Goal: Task Accomplishment & Management: Use online tool/utility

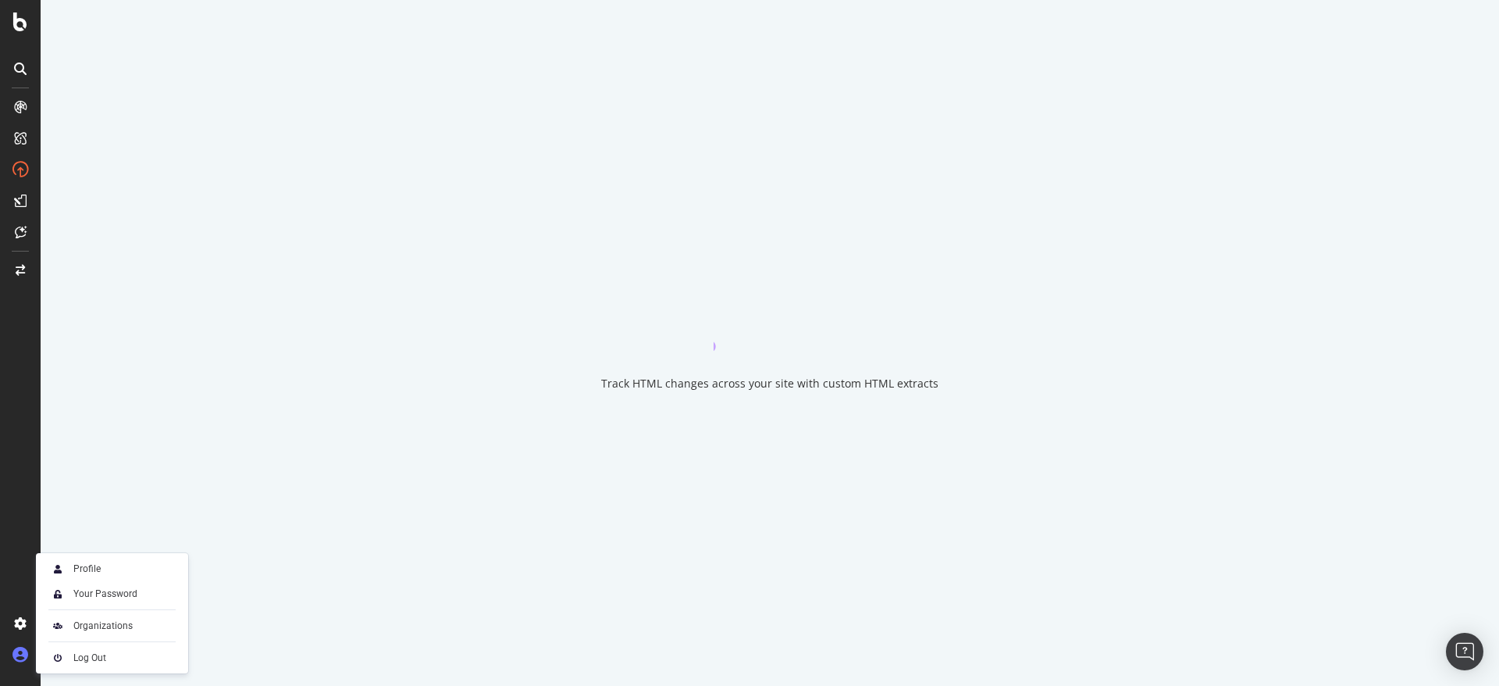
click at [21, 651] on icon at bounding box center [20, 655] width 16 height 16
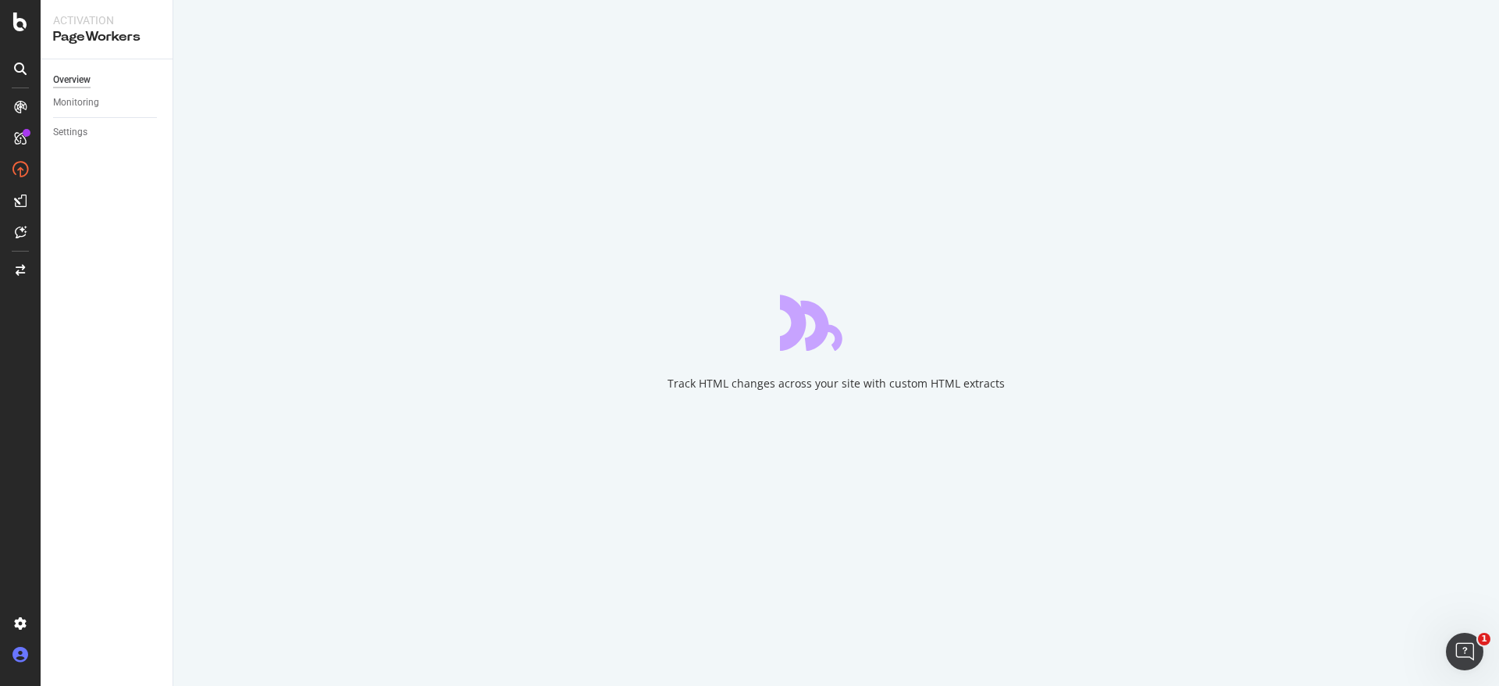
click at [21, 656] on icon at bounding box center [20, 655] width 16 height 16
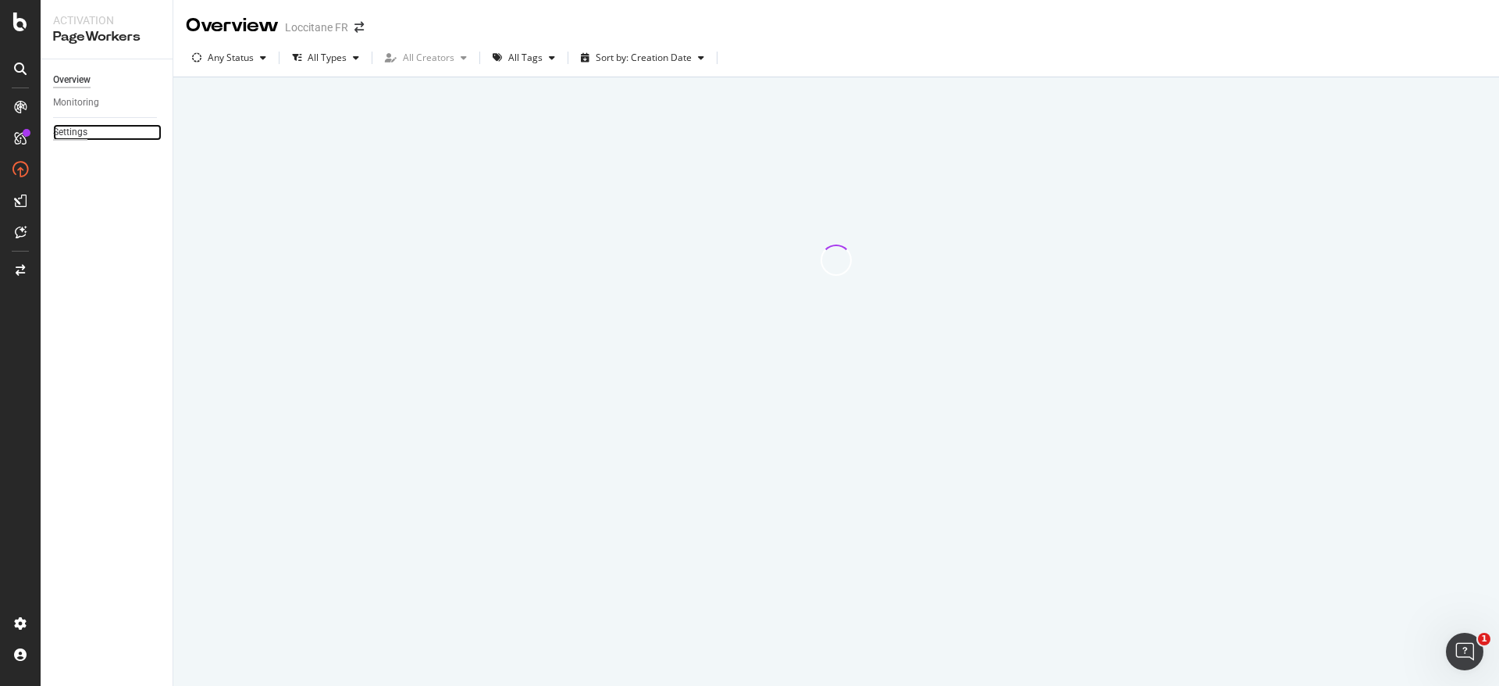
click at [81, 130] on div "Settings" at bounding box center [70, 132] width 34 height 16
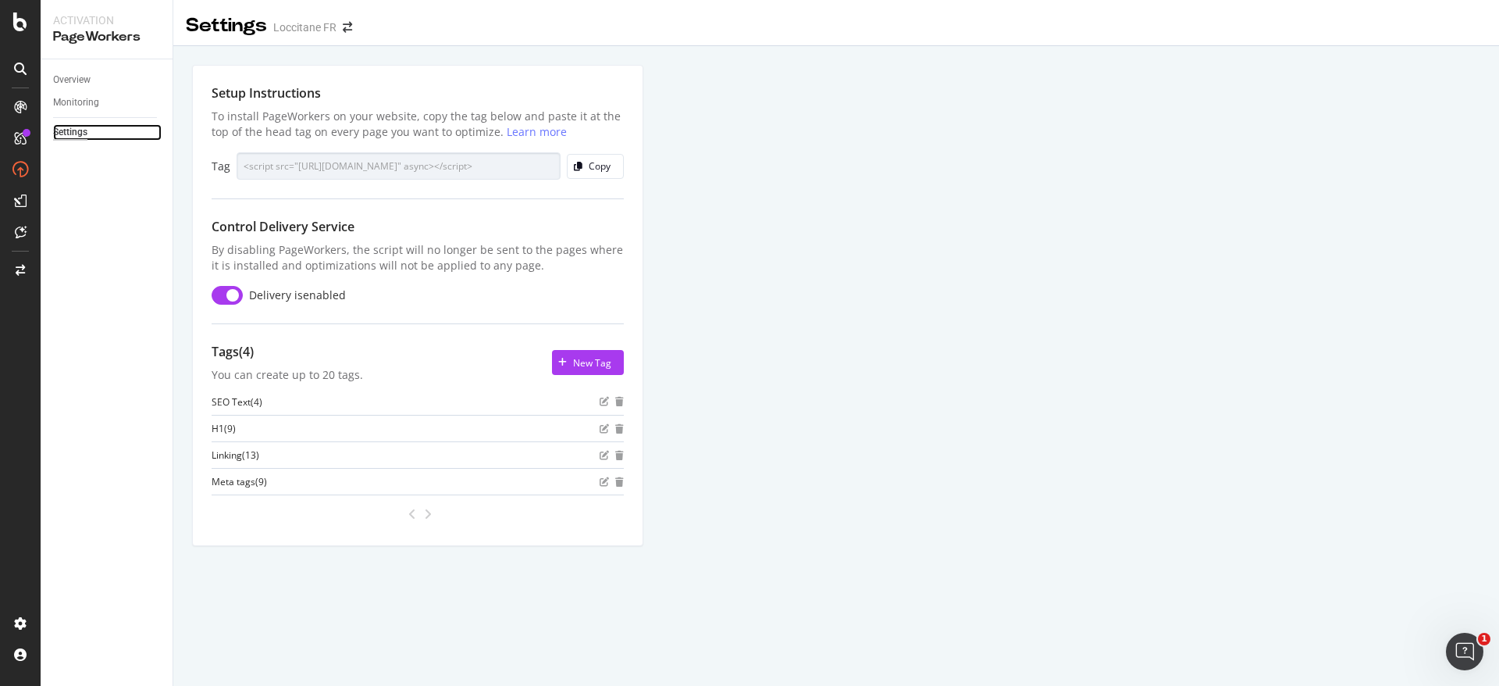
click at [87, 129] on div "Settings" at bounding box center [70, 132] width 34 height 16
click at [79, 87] on div "Overview" at bounding box center [71, 80] width 37 height 16
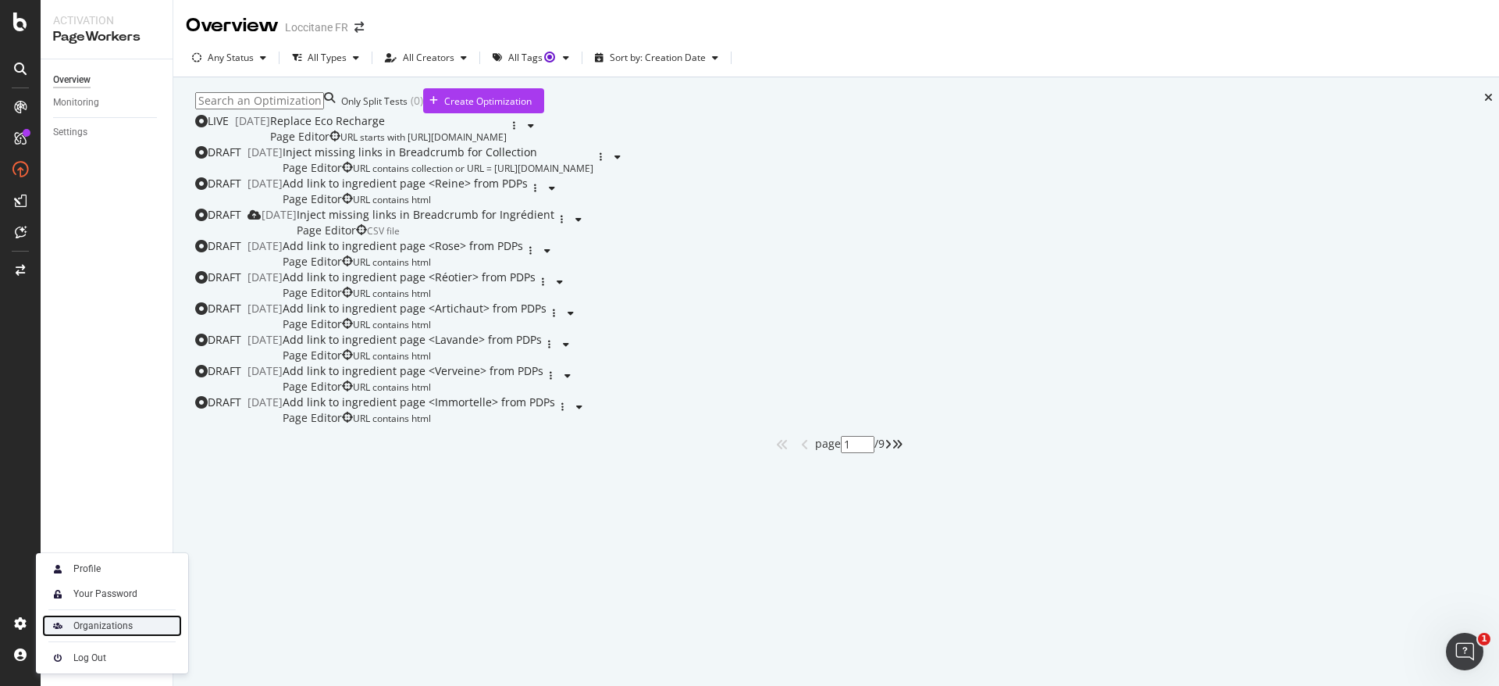
click at [119, 623] on div "Organizations" at bounding box center [102, 625] width 59 height 12
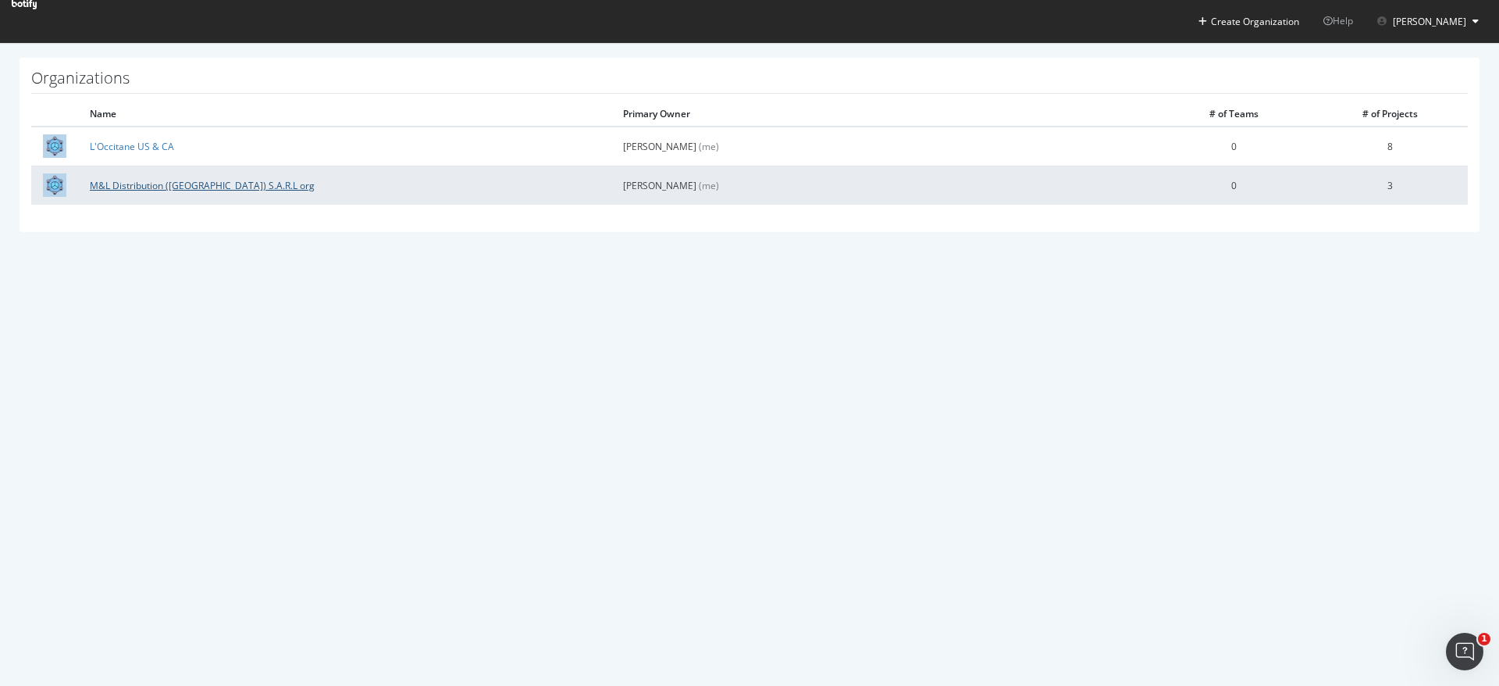
click at [149, 185] on link "M&L Distribution (France) S.A.R.L org" at bounding box center [202, 185] width 225 height 13
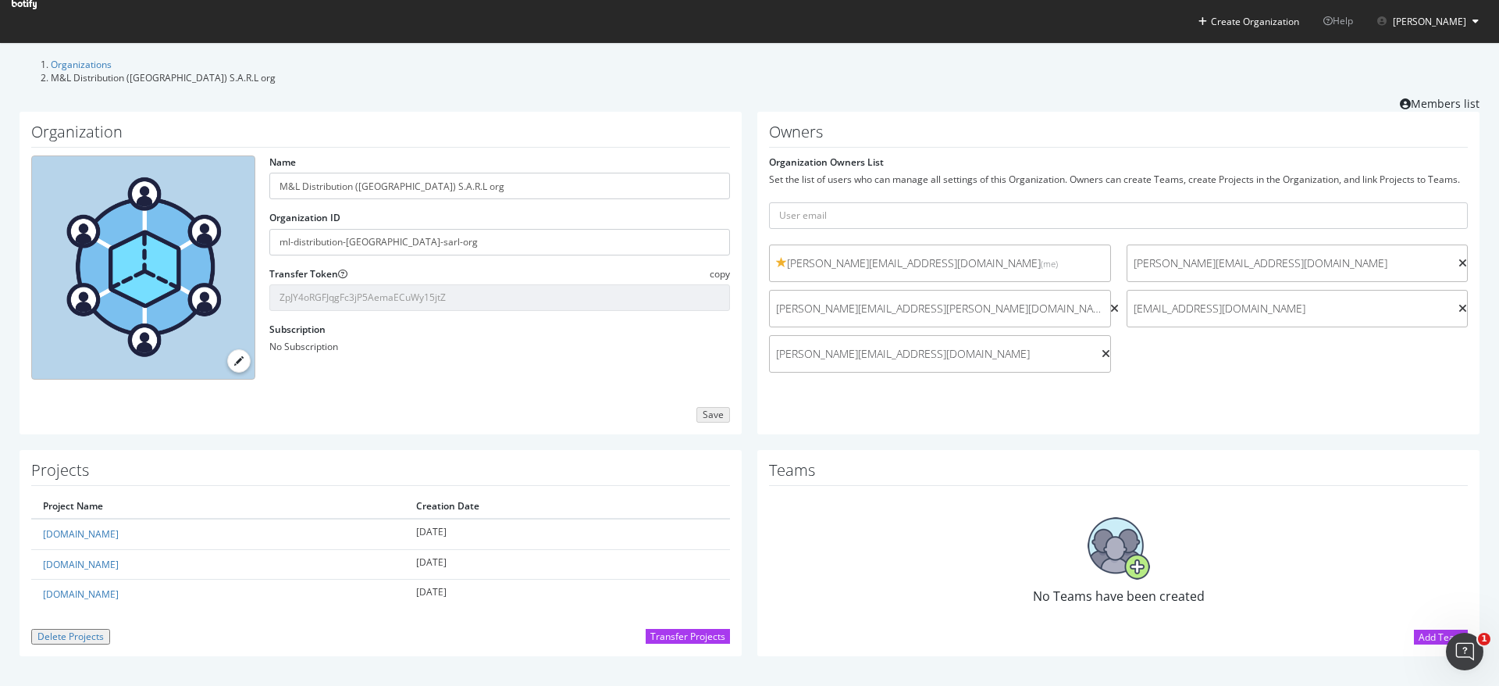
click at [875, 204] on form "Organization Owners List Set the list of users who can manage all settings of t…" at bounding box center [1118, 267] width 699 height 224
click at [862, 226] on input "text" at bounding box center [1118, 215] width 699 height 27
click at [868, 225] on input "text" at bounding box center [1118, 215] width 699 height 27
paste input "Melanie.NGUYEN@loccitane.com"
type input "Melanie.NGUYEN@loccitane.com"
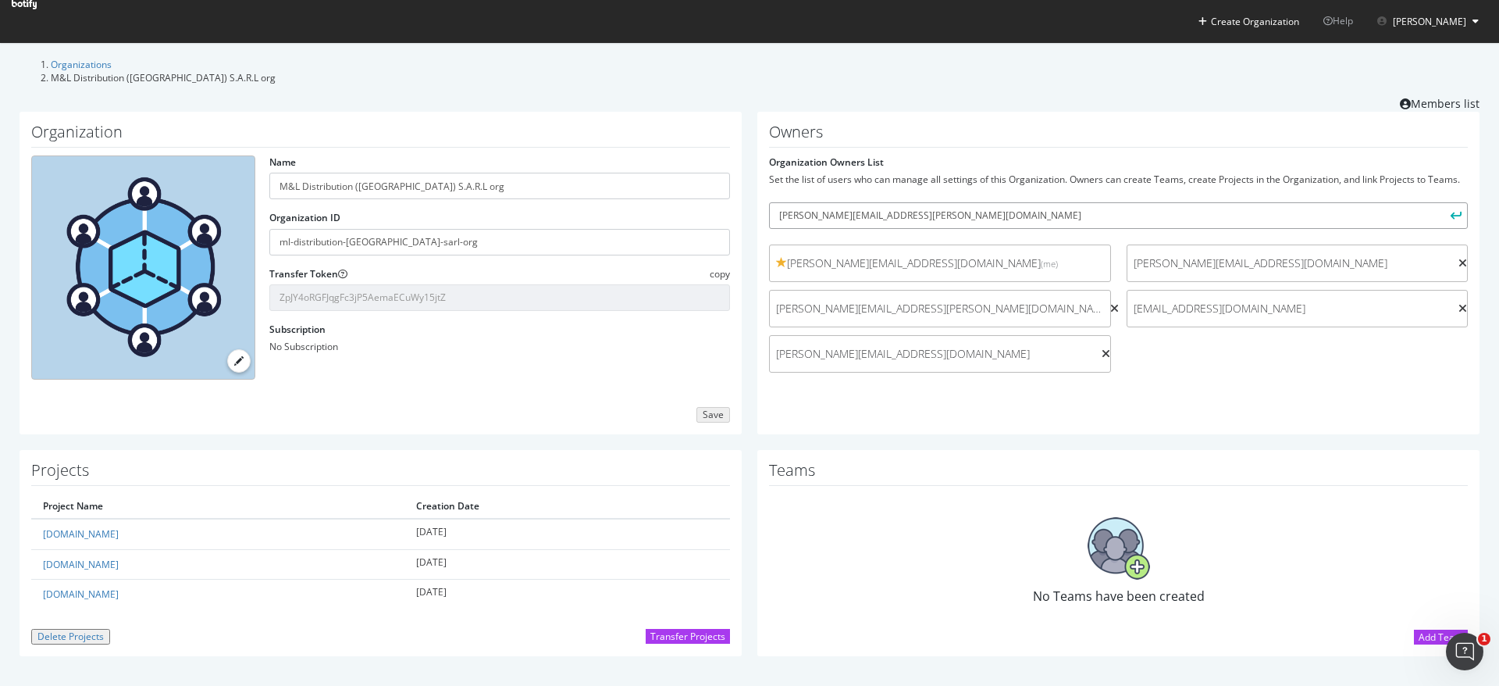
drag, startPoint x: 937, startPoint y: 221, endPoint x: 674, endPoint y: 200, distance: 264.0
click at [684, 201] on div "Organization Name M&L Distribution (France) S.A.R.L org Organization ID ml-dist…" at bounding box center [750, 281] width 1476 height 338
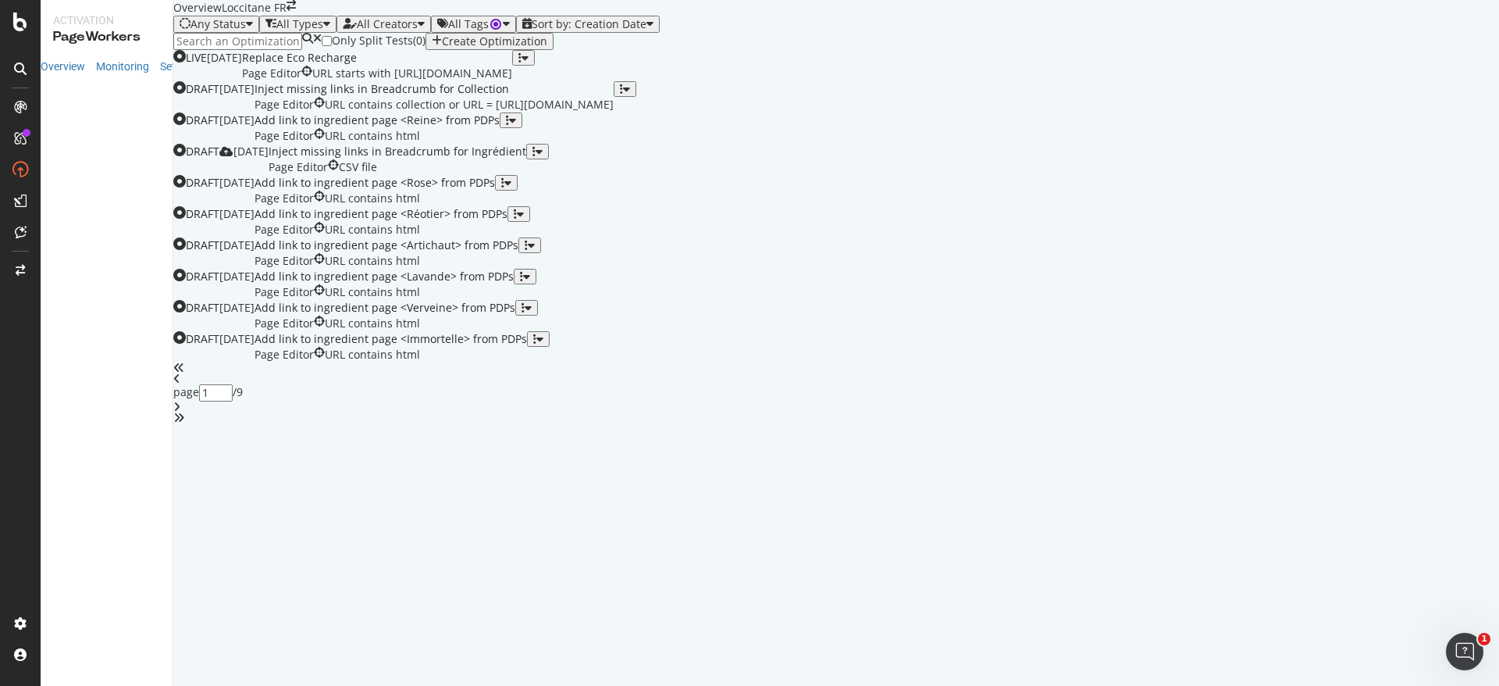
scroll to position [457, 0]
click at [184, 423] on icon "angles-right" at bounding box center [178, 417] width 11 height 11
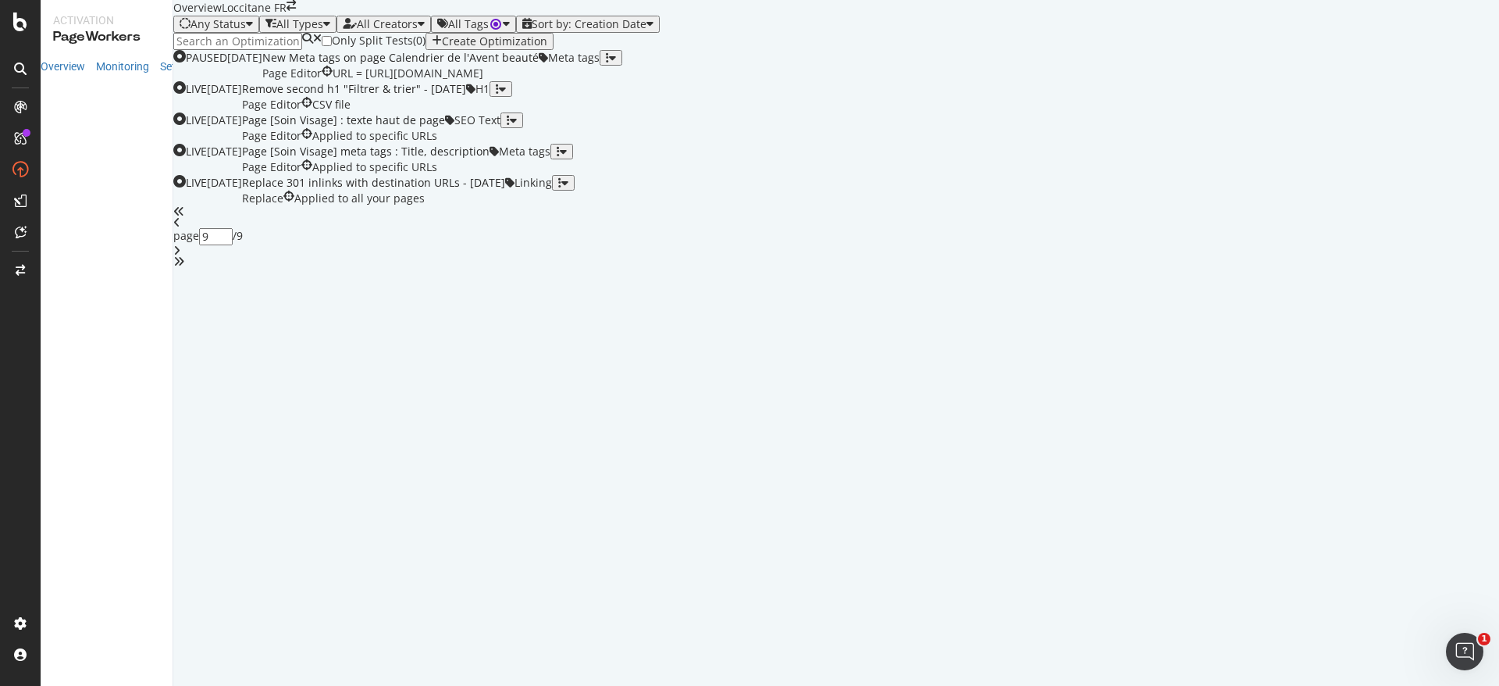
scroll to position [0, 0]
click at [769, 228] on div "angle-left" at bounding box center [836, 222] width 1326 height 11
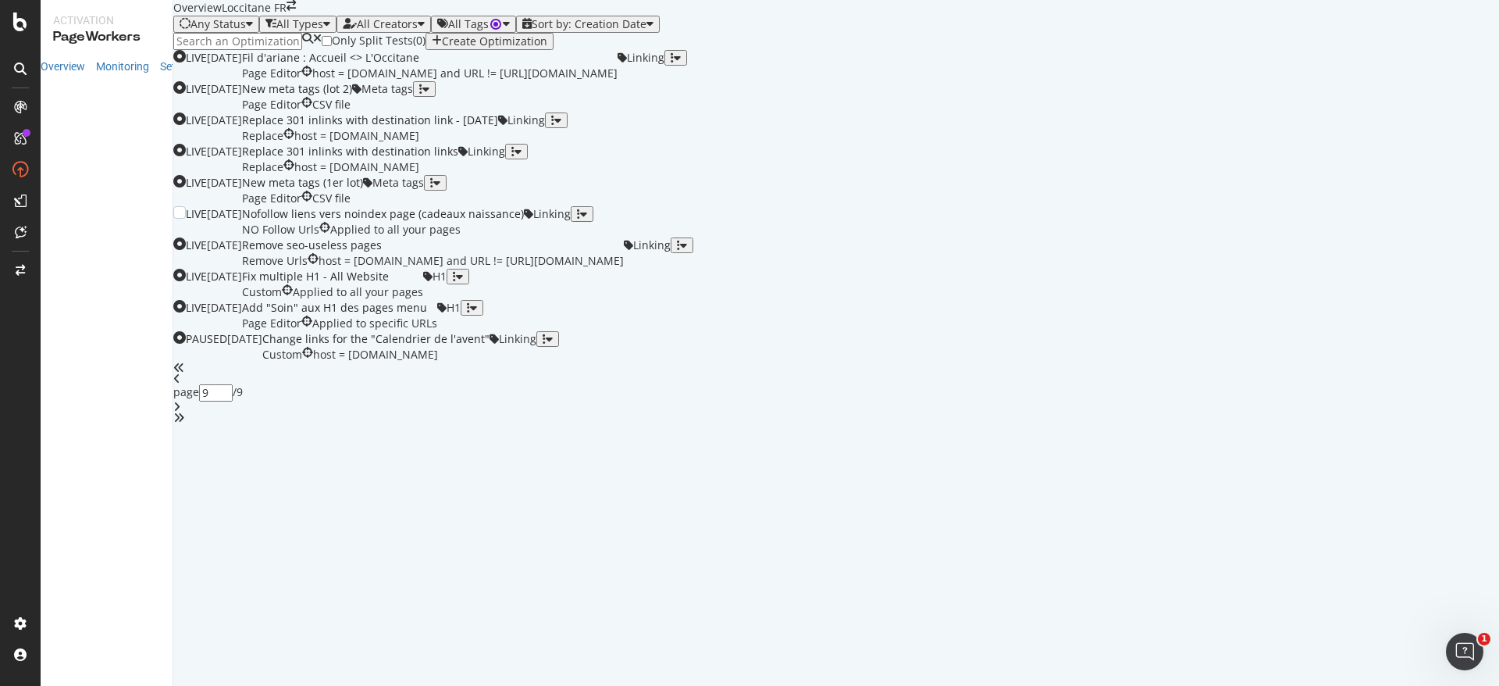
type input "8"
click at [437, 316] on div "Add "Soin" aux H1 des pages menu" at bounding box center [339, 308] width 195 height 16
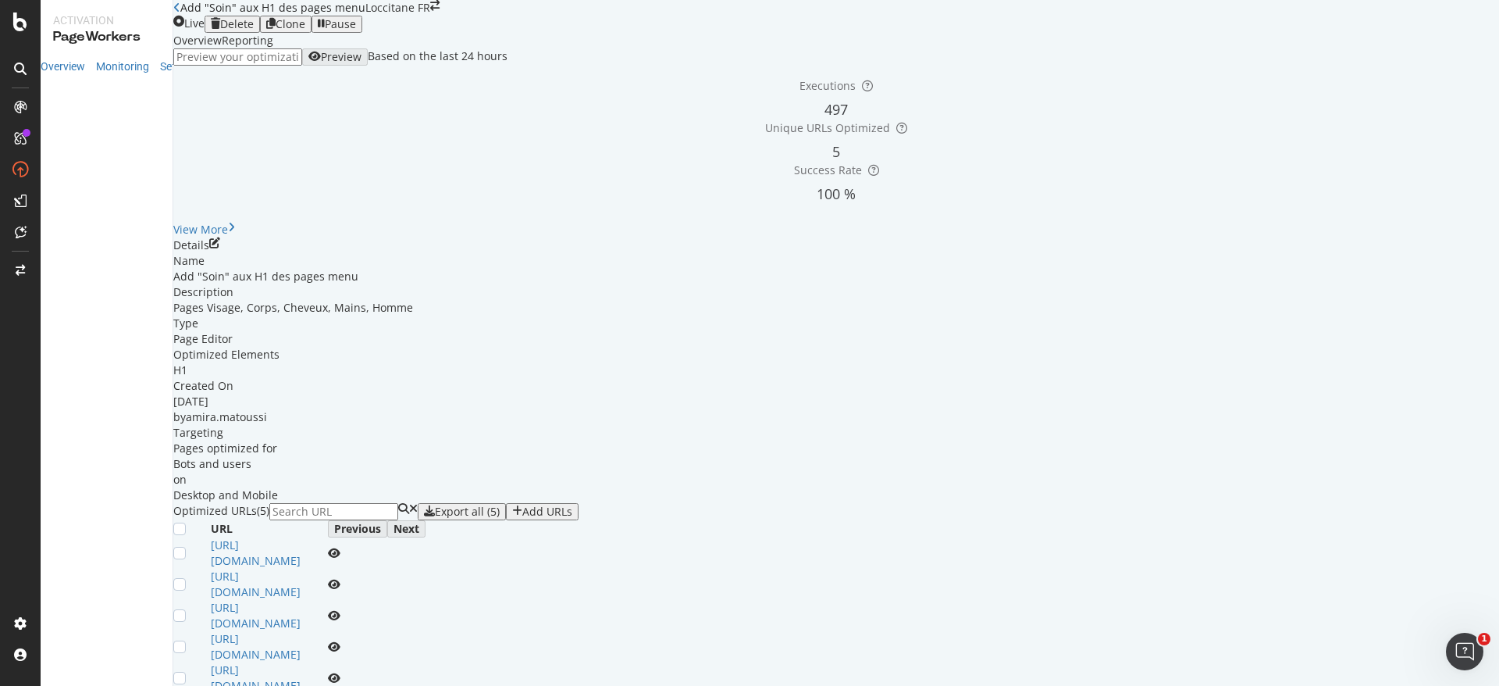
scroll to position [239, 0]
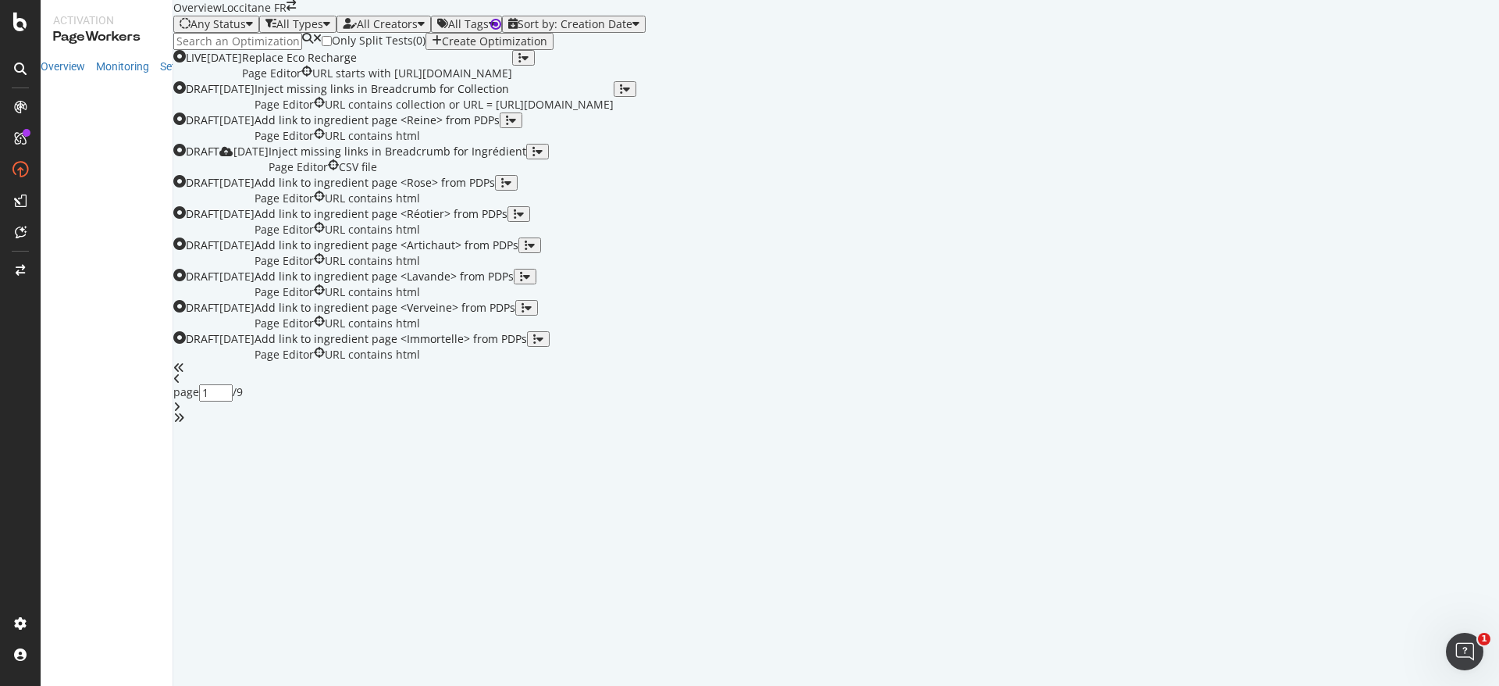
scroll to position [497, 0]
click at [180, 412] on icon "angle-right" at bounding box center [176, 406] width 7 height 11
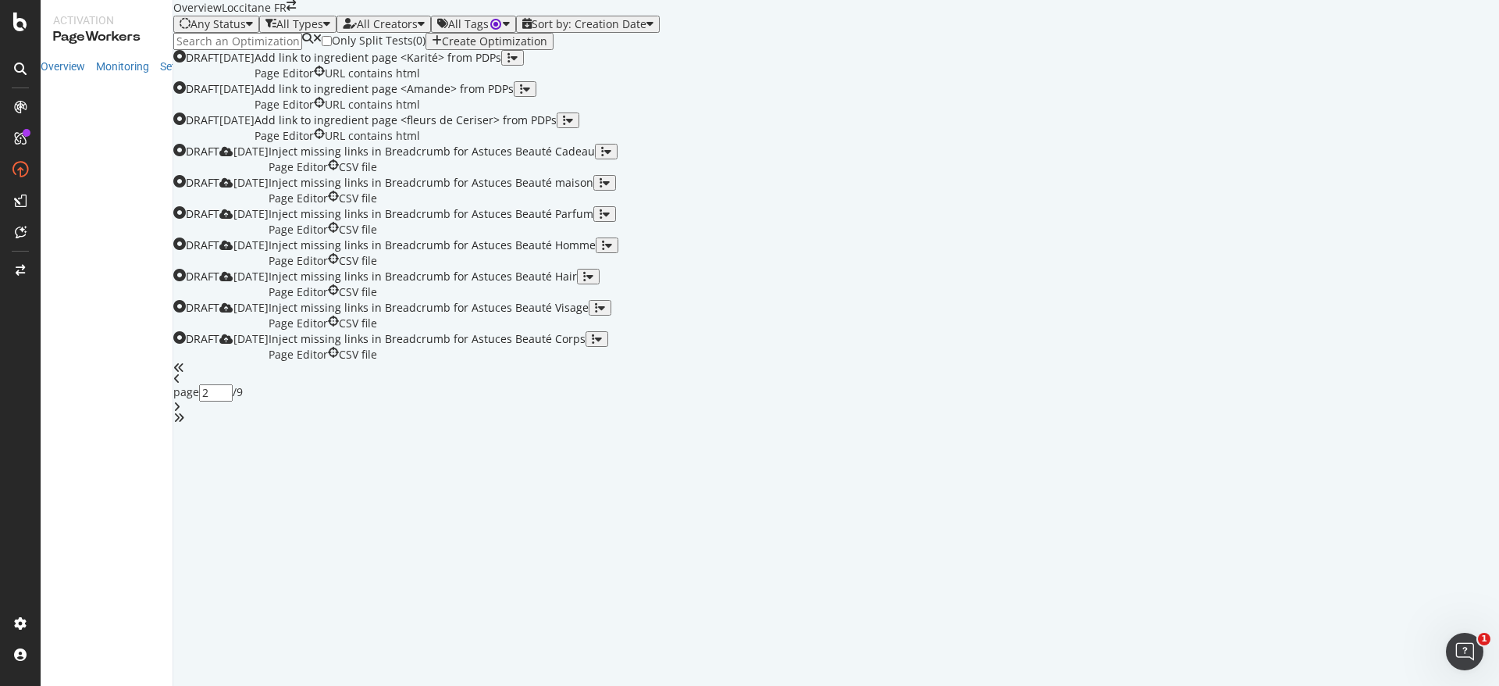
click at [884, 412] on div "angle-right" at bounding box center [836, 406] width 1326 height 11
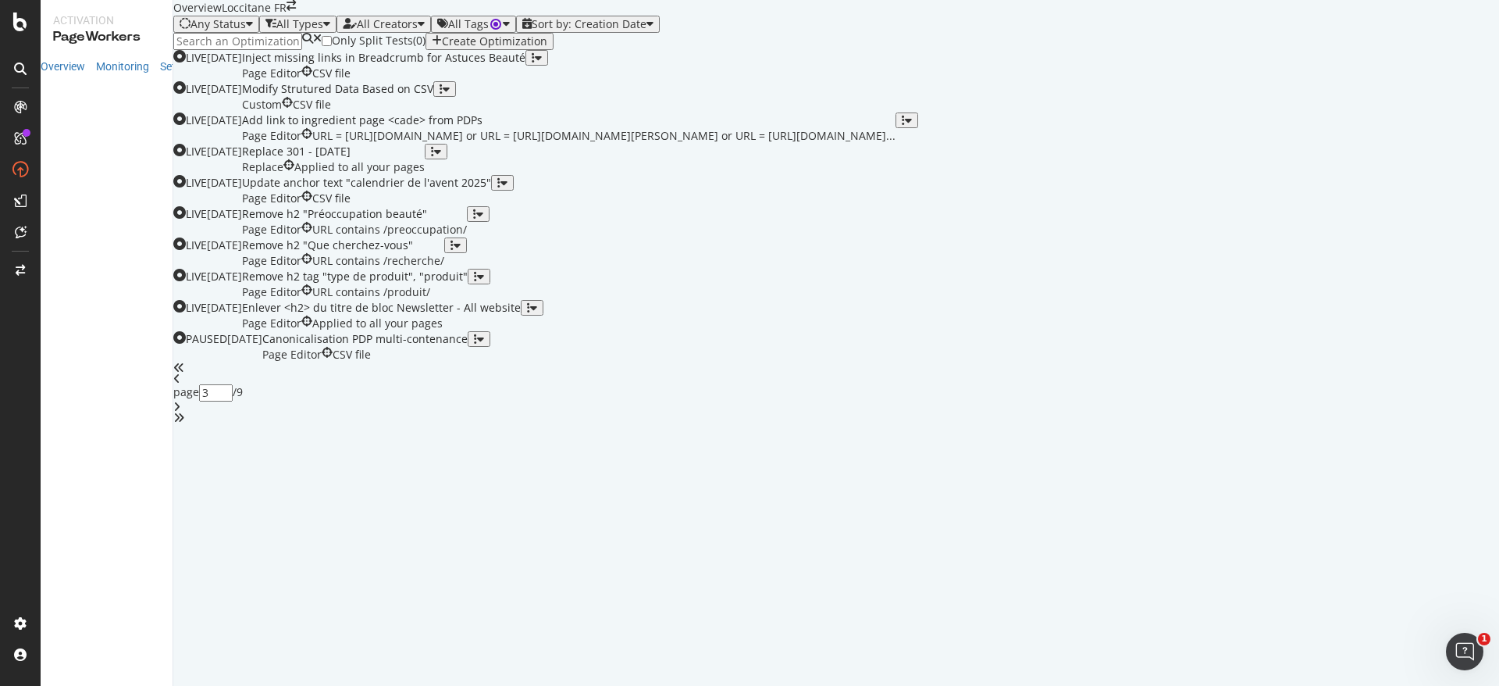
click at [180, 412] on icon "angle-right" at bounding box center [176, 406] width 7 height 11
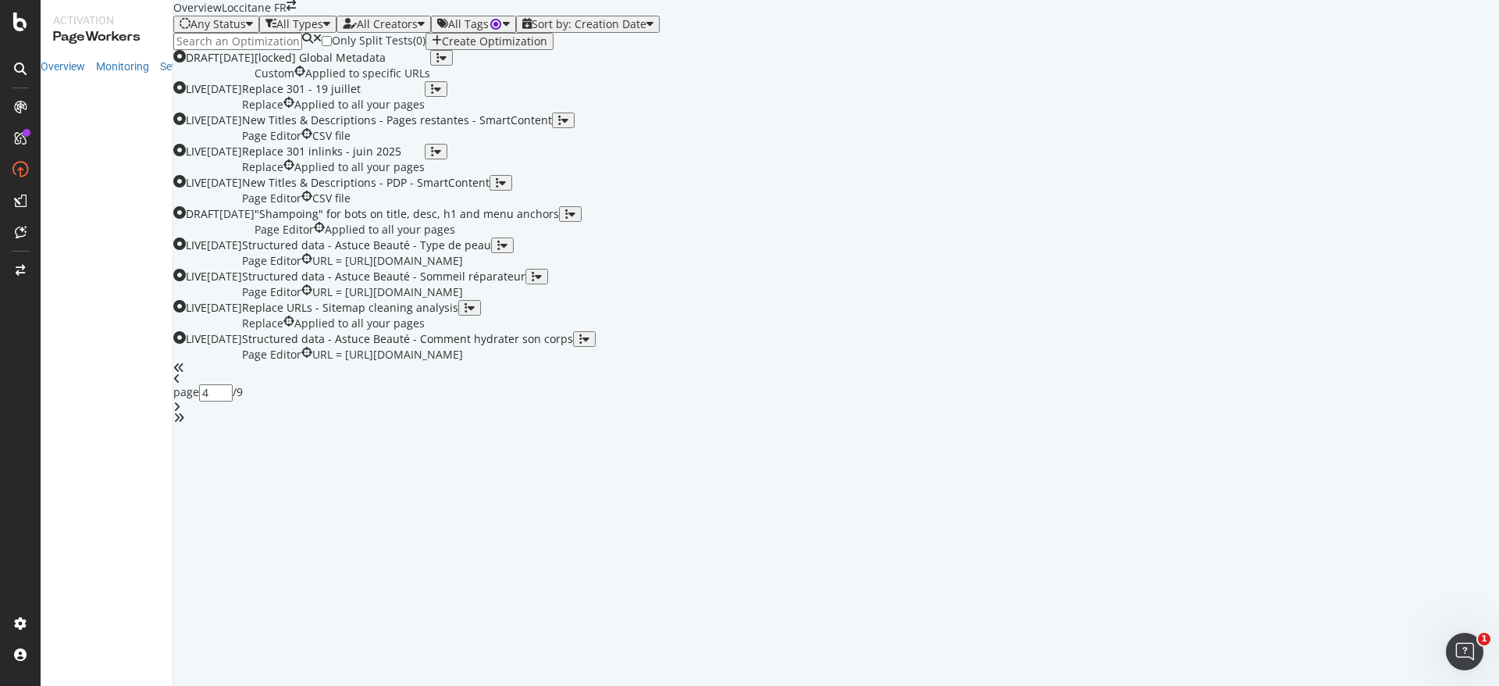
click at [898, 412] on div "angle-right" at bounding box center [836, 406] width 1326 height 11
type input "5"
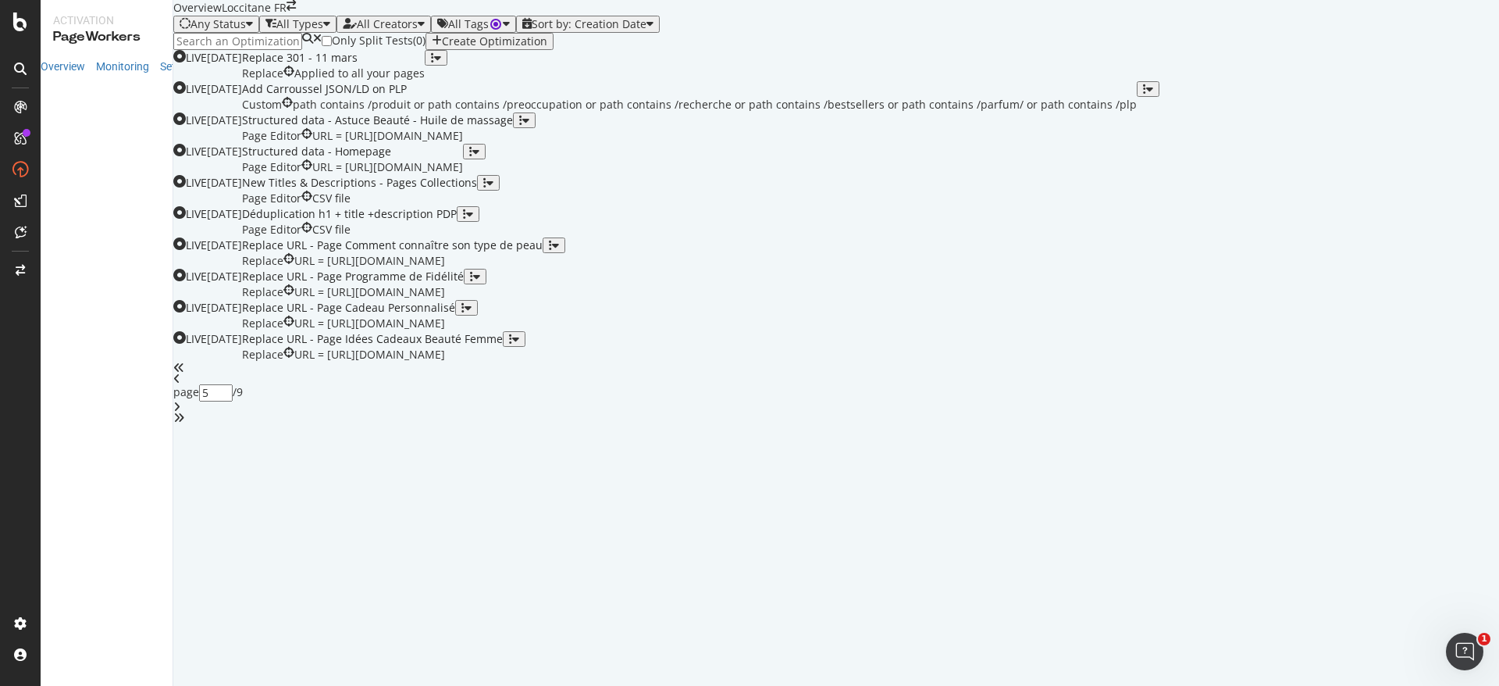
scroll to position [240, 0]
click at [463, 159] on div "Structured data - Homepage" at bounding box center [352, 152] width 221 height 16
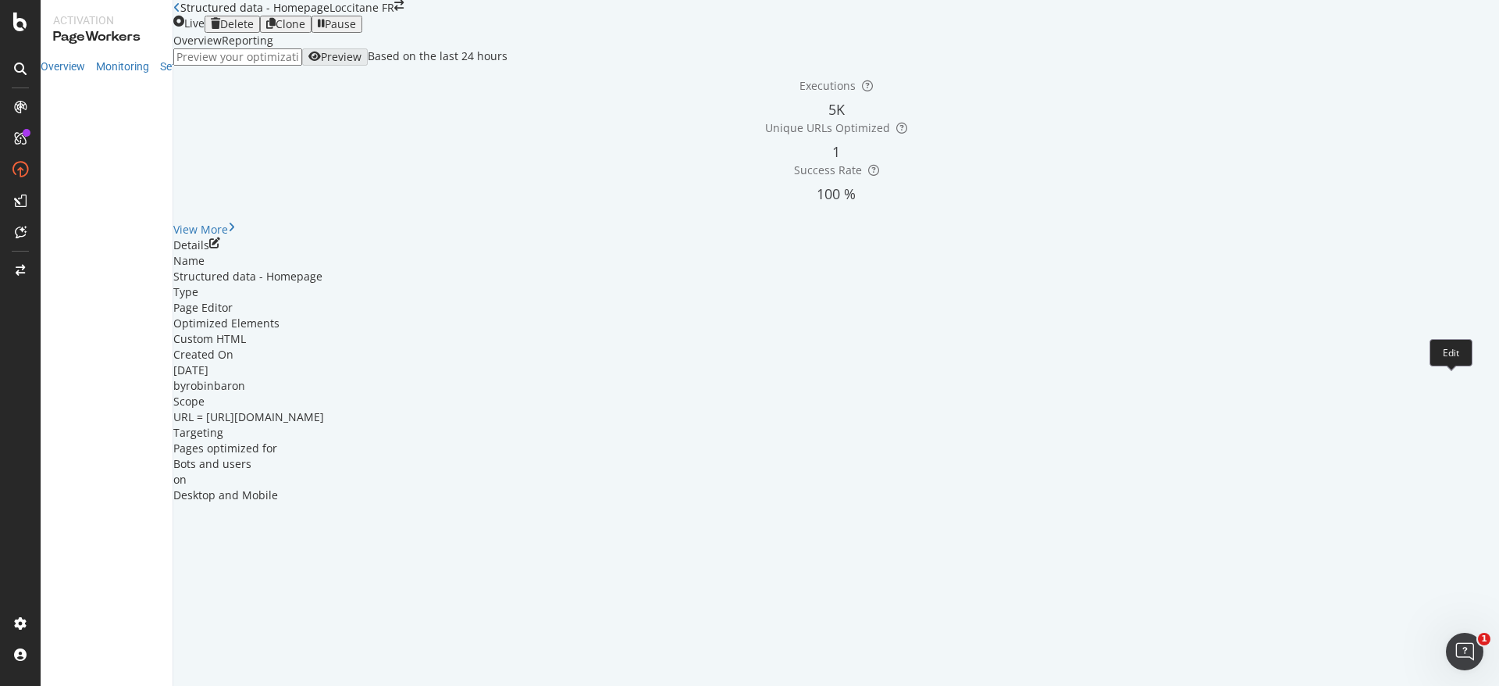
click at [220, 248] on icon "pen-to-square" at bounding box center [214, 242] width 11 height 11
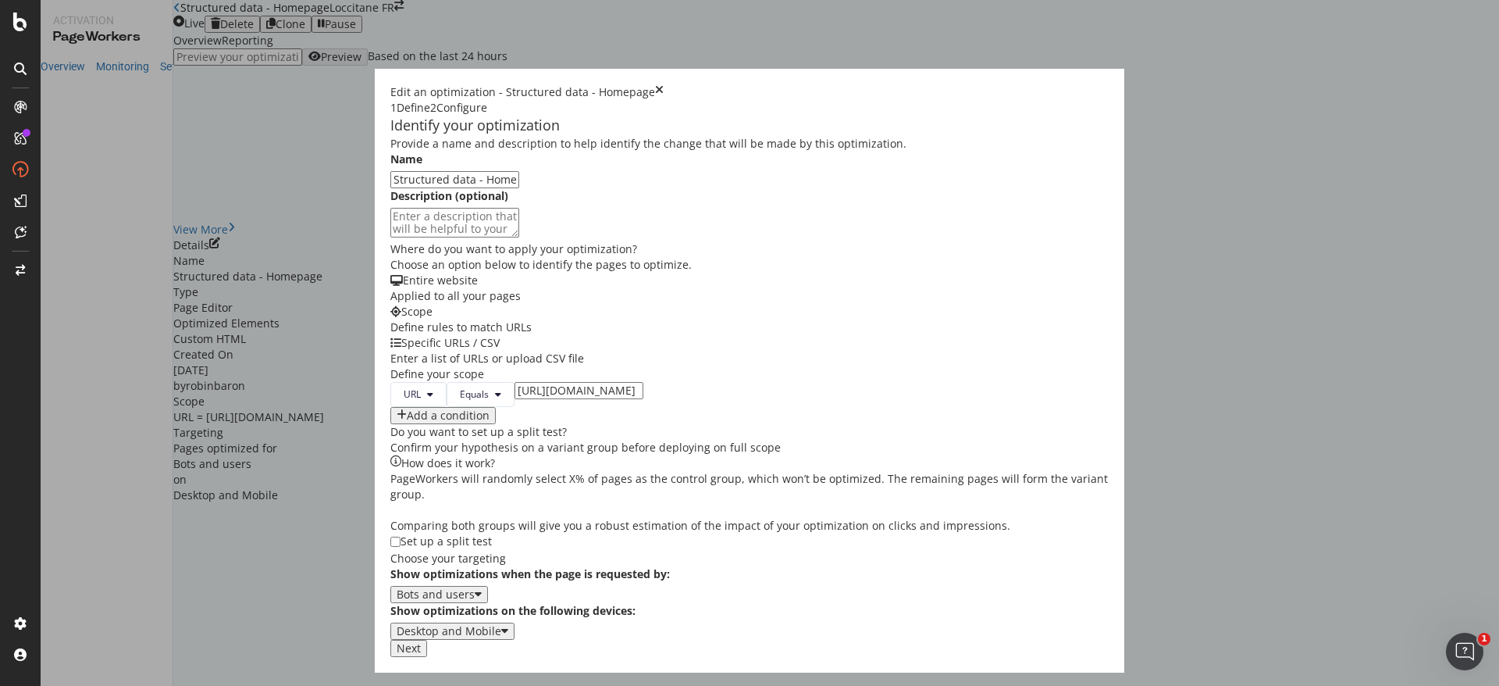
scroll to position [403, 0]
click at [421, 654] on div "Next" at bounding box center [409, 648] width 24 height 12
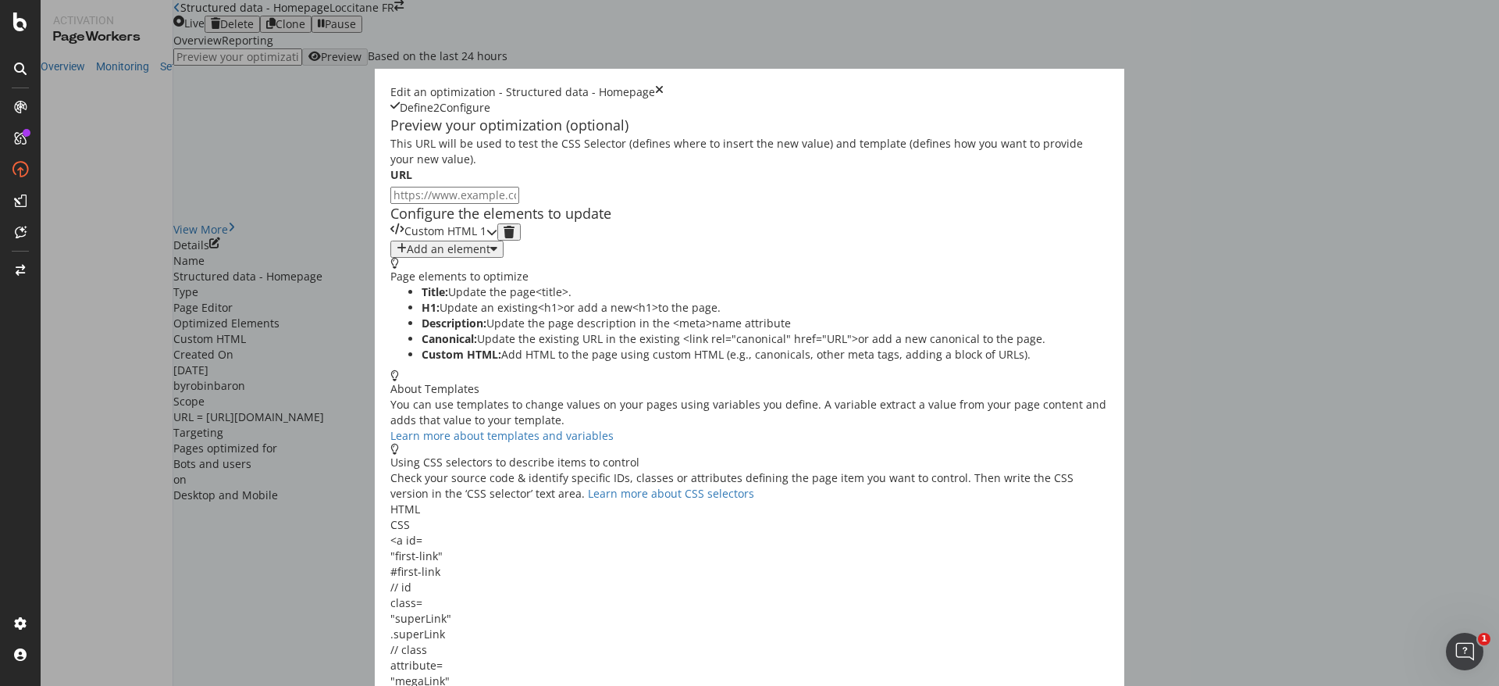
scroll to position [0, 0]
click at [487, 241] on div "Custom HTML 1" at bounding box center [438, 231] width 96 height 17
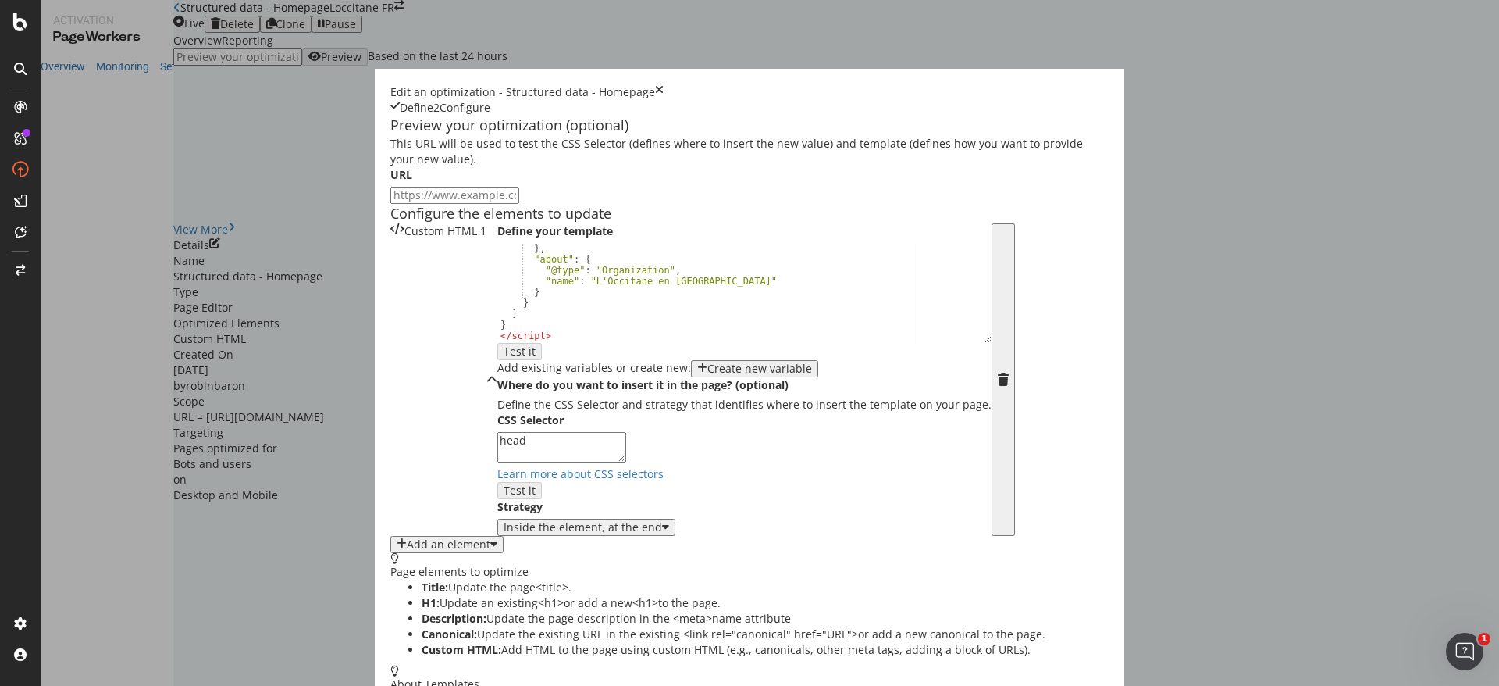
scroll to position [350, 0]
click at [497, 363] on div "} , "about" : { "@type" : "Organization" , "name" : "L'Occitane en [GEOGRAPHIC_…" at bounding box center [735, 303] width 476 height 120
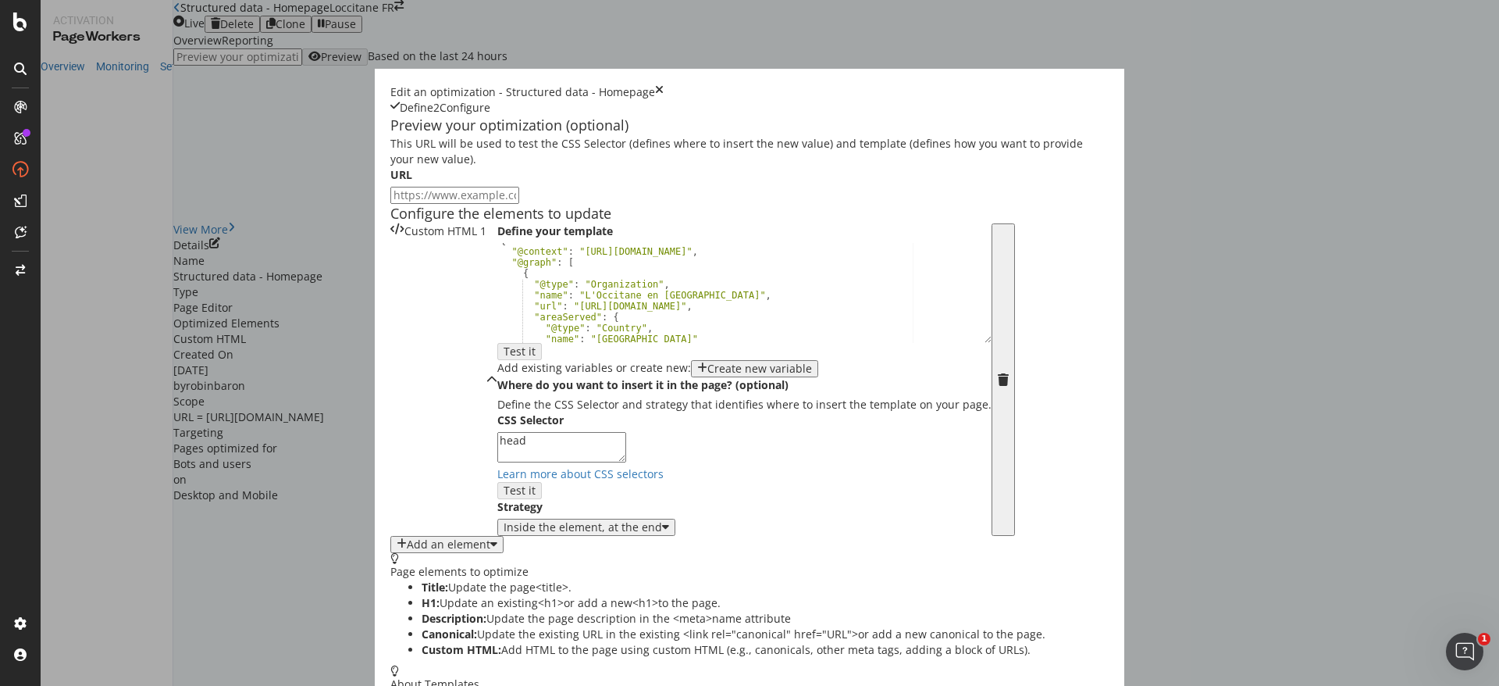
scroll to position [0, 0]
click at [664, 84] on icon "times" at bounding box center [659, 92] width 9 height 16
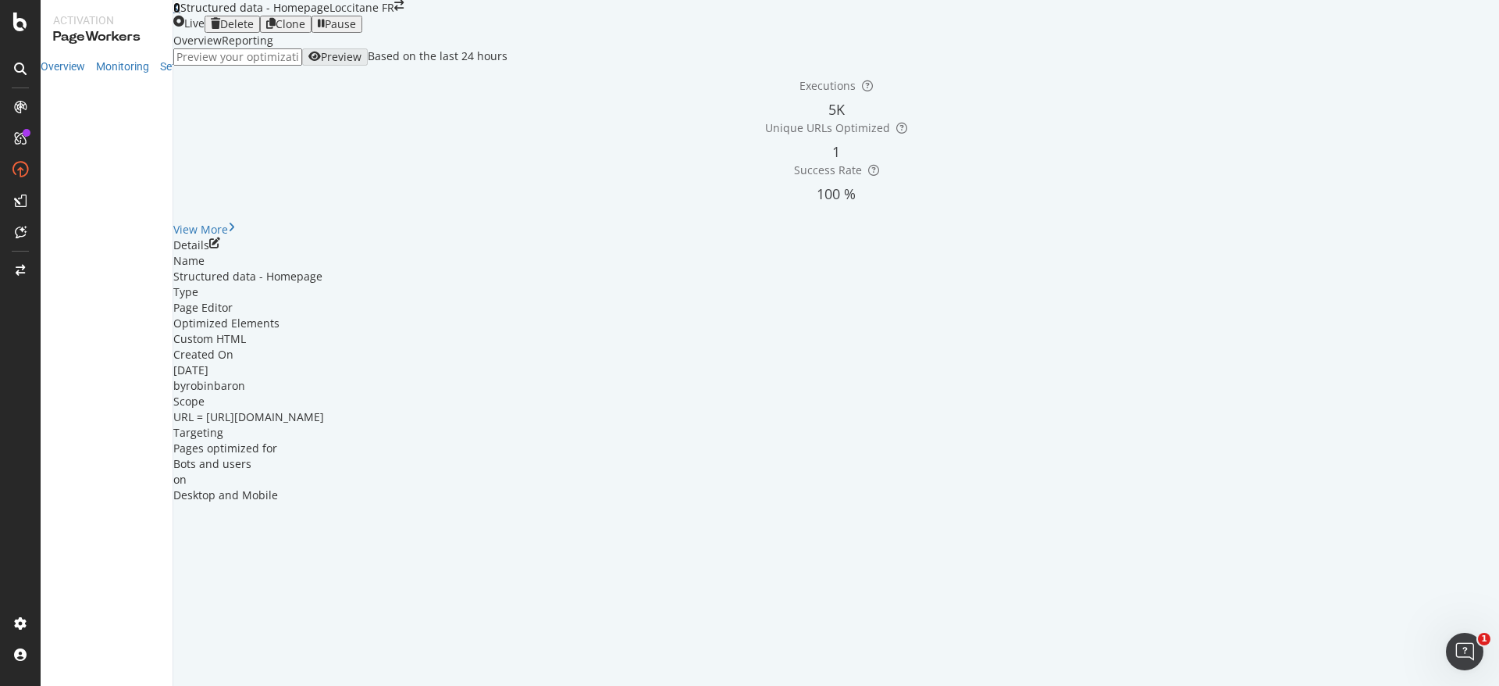
click at [180, 13] on icon at bounding box center [176, 7] width 7 height 11
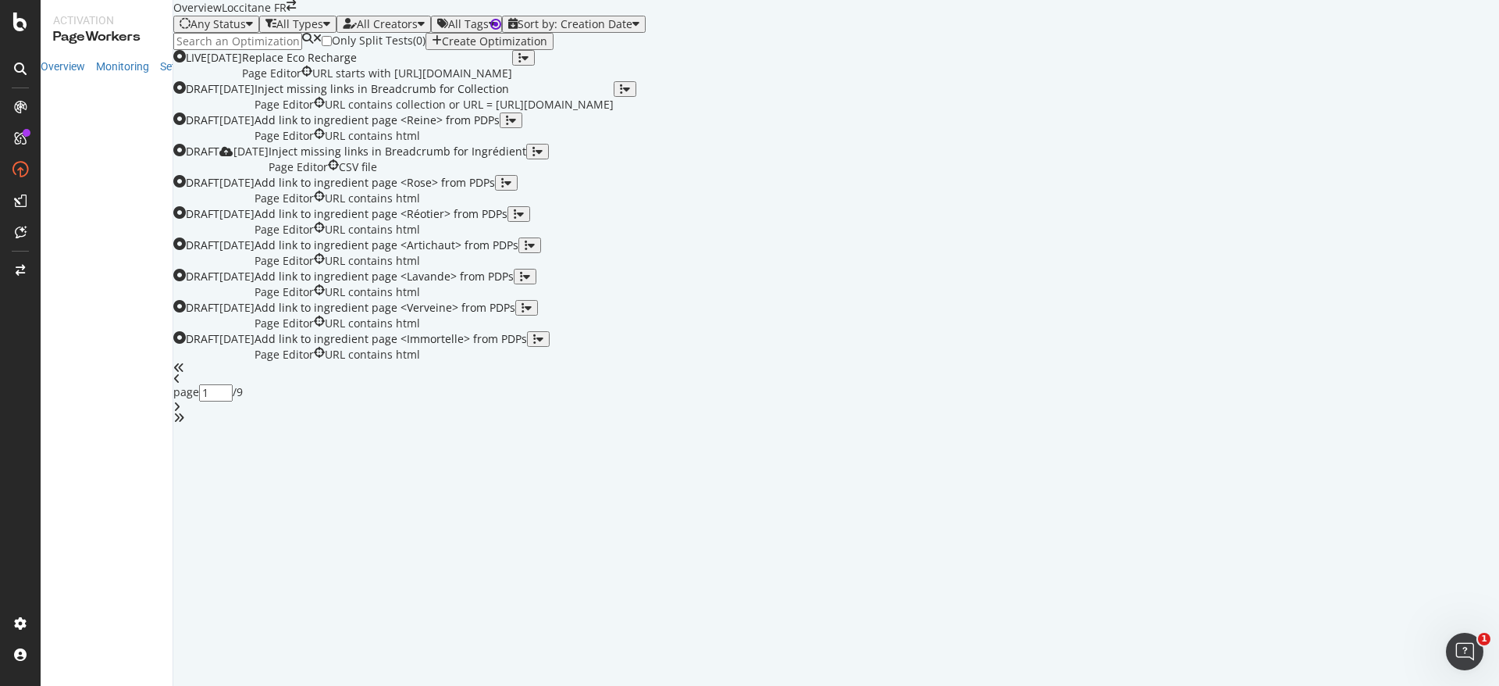
scroll to position [497, 0]
click at [180, 412] on icon "angle-right" at bounding box center [176, 406] width 7 height 11
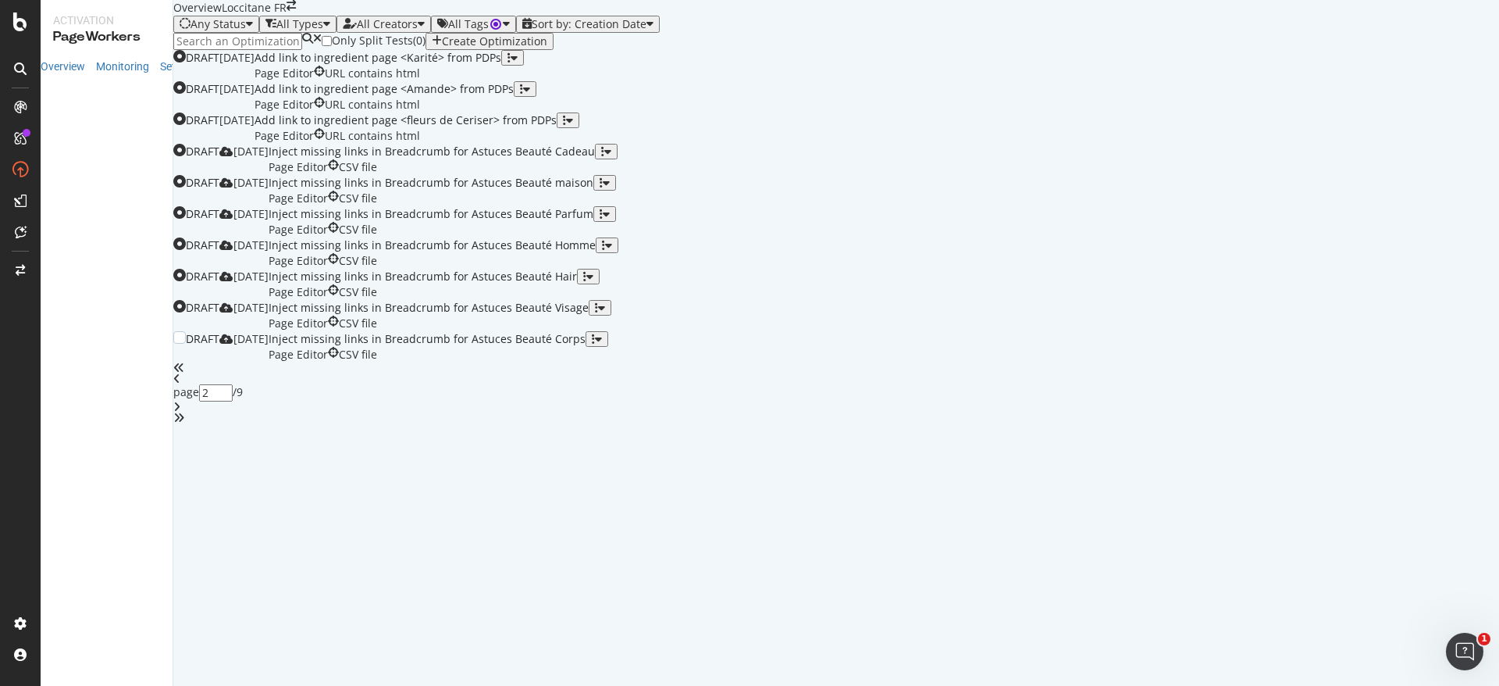
scroll to position [0, 0]
click at [180, 412] on icon "angle-right" at bounding box center [176, 406] width 7 height 11
type input "3"
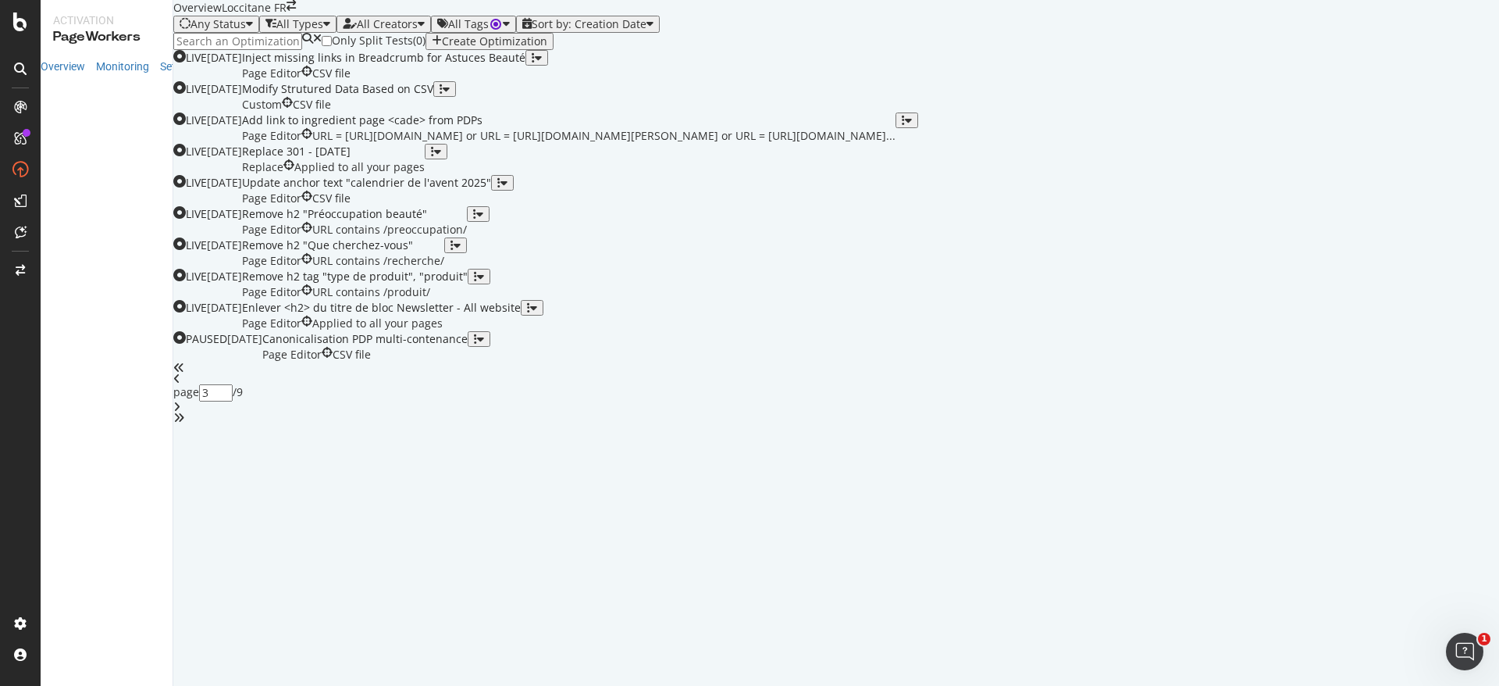
click at [287, 16] on div "Loccitane FR" at bounding box center [254, 8] width 65 height 16
click at [296, 11] on icon "arrow-right-arrow-left" at bounding box center [291, 5] width 9 height 11
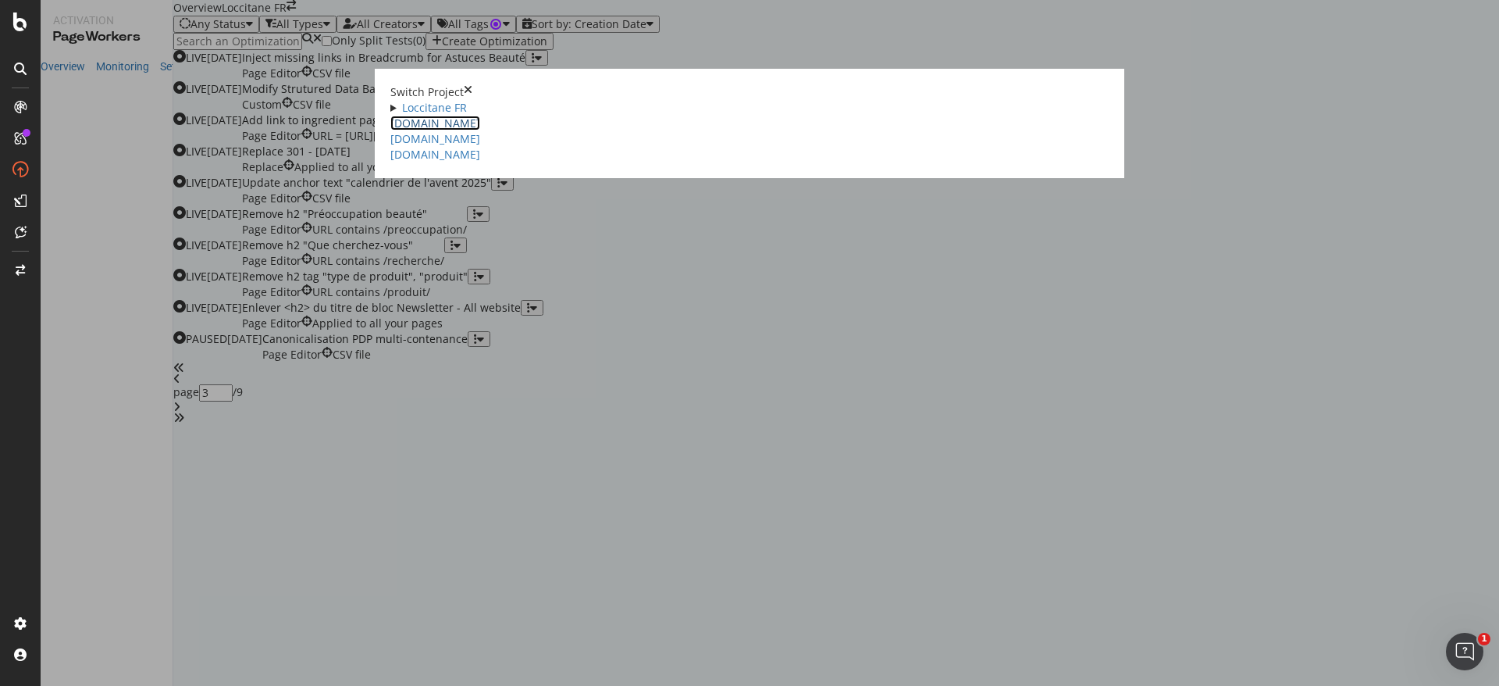
click at [390, 130] on link "[DOMAIN_NAME]" at bounding box center [435, 123] width 90 height 15
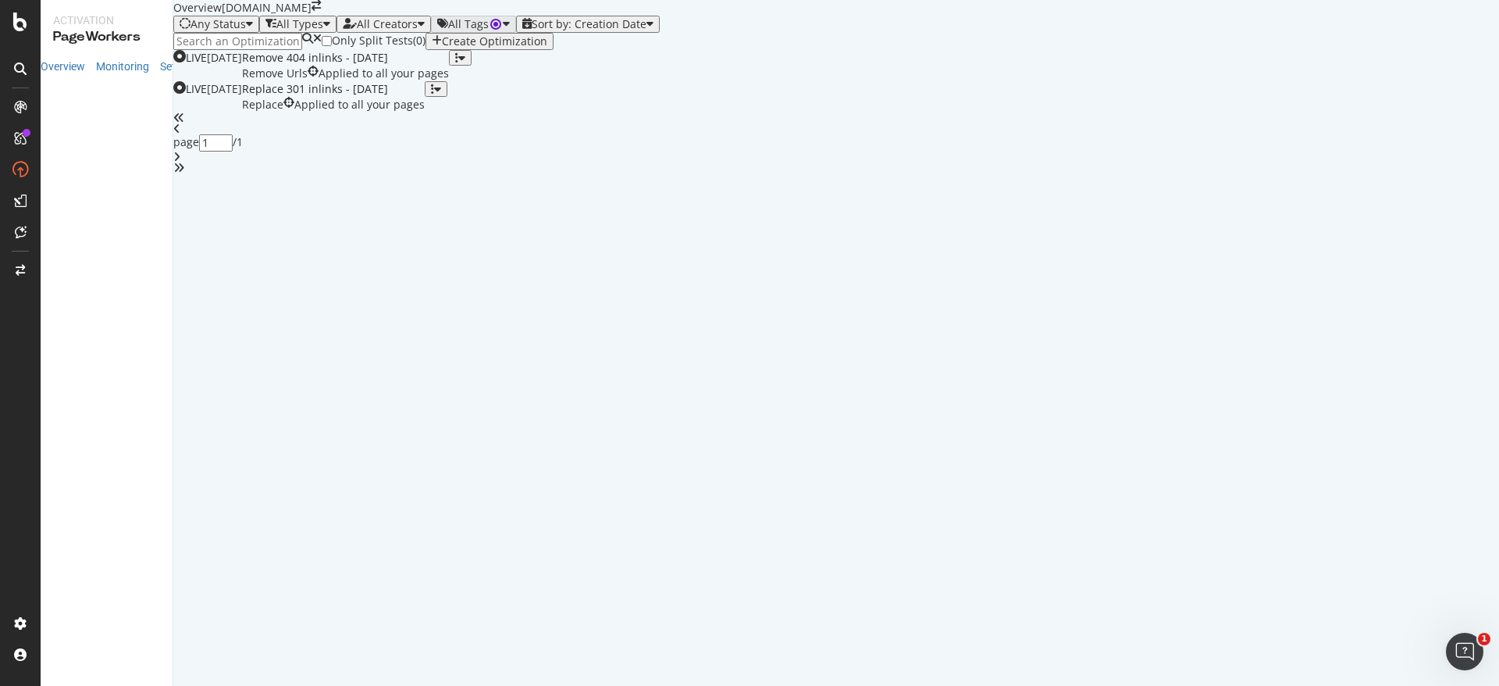
click at [312, 16] on div "[DOMAIN_NAME]" at bounding box center [267, 8] width 90 height 16
click at [321, 11] on icon "arrow-right-arrow-left" at bounding box center [316, 5] width 9 height 11
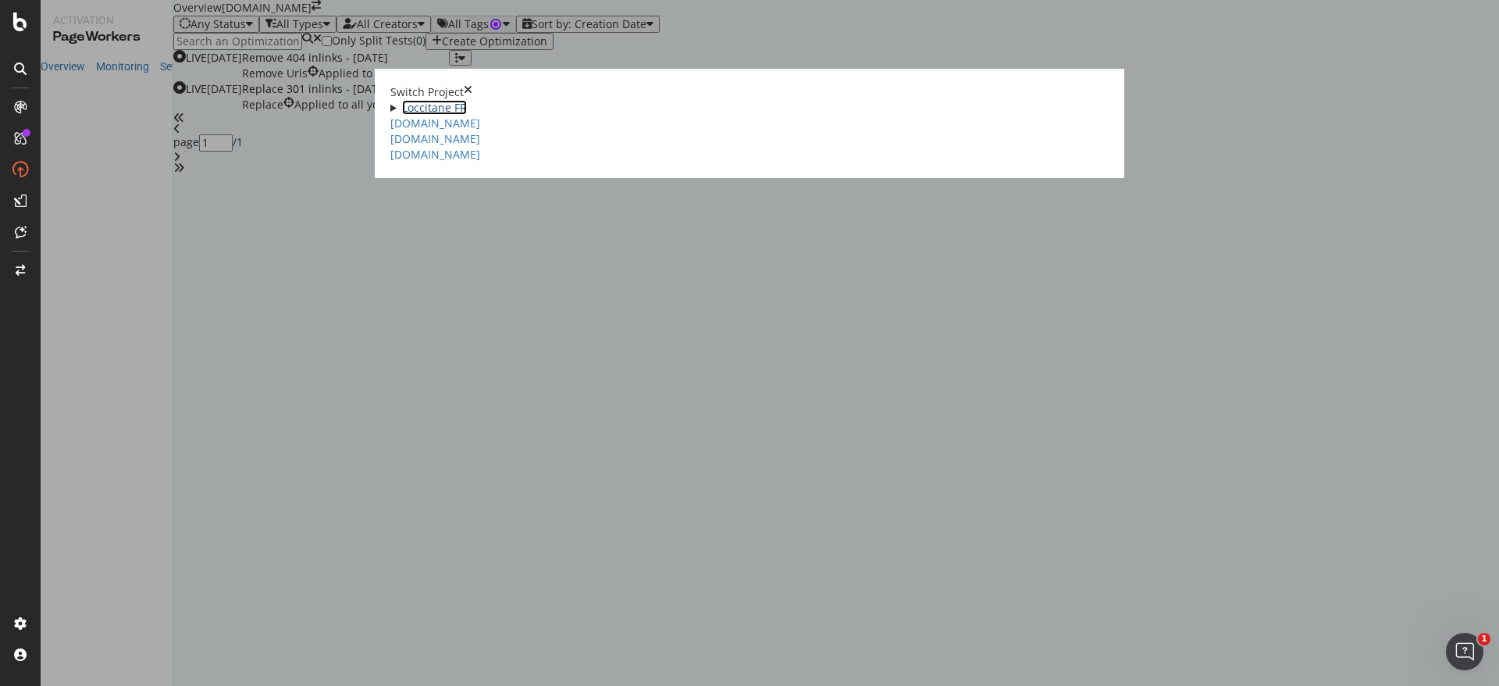
click at [402, 109] on link "Loccitane FR" at bounding box center [434, 107] width 65 height 15
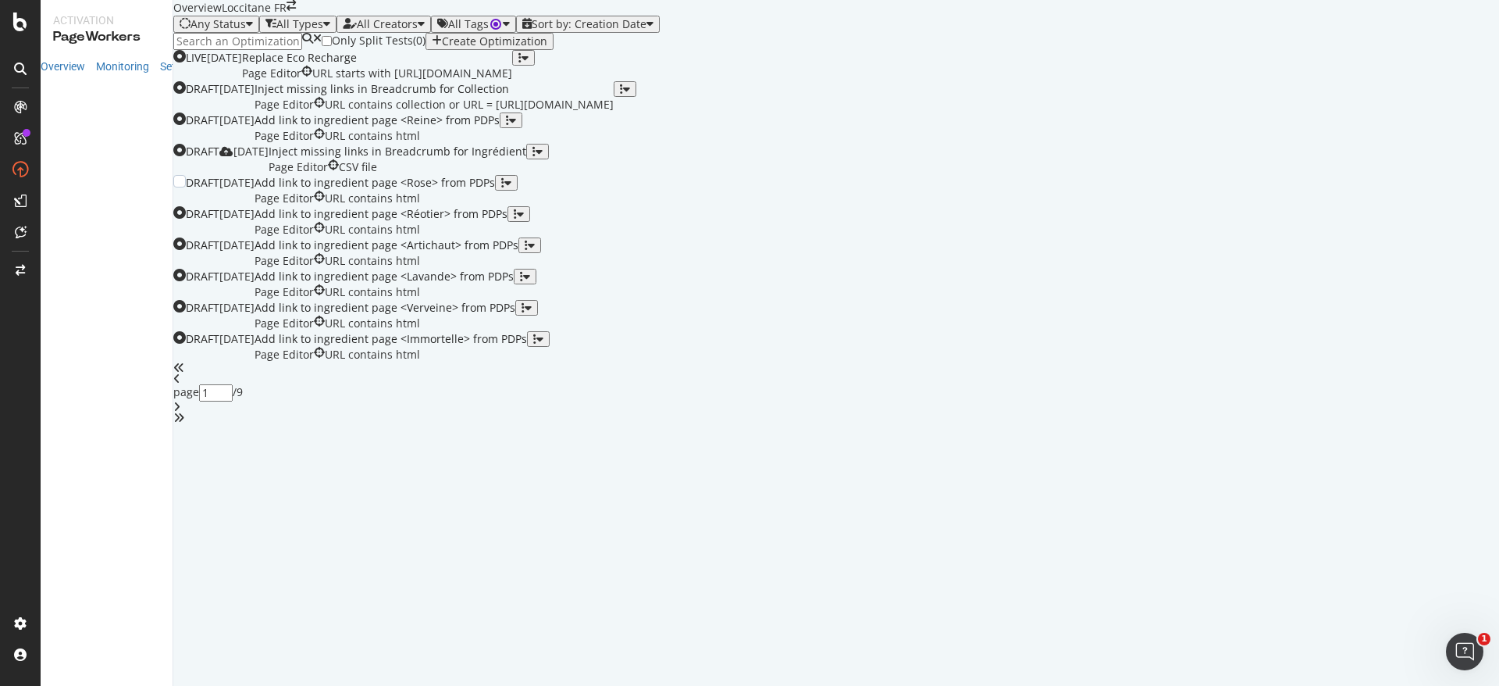
scroll to position [497, 0]
click at [180, 412] on icon "angle-right" at bounding box center [176, 406] width 7 height 11
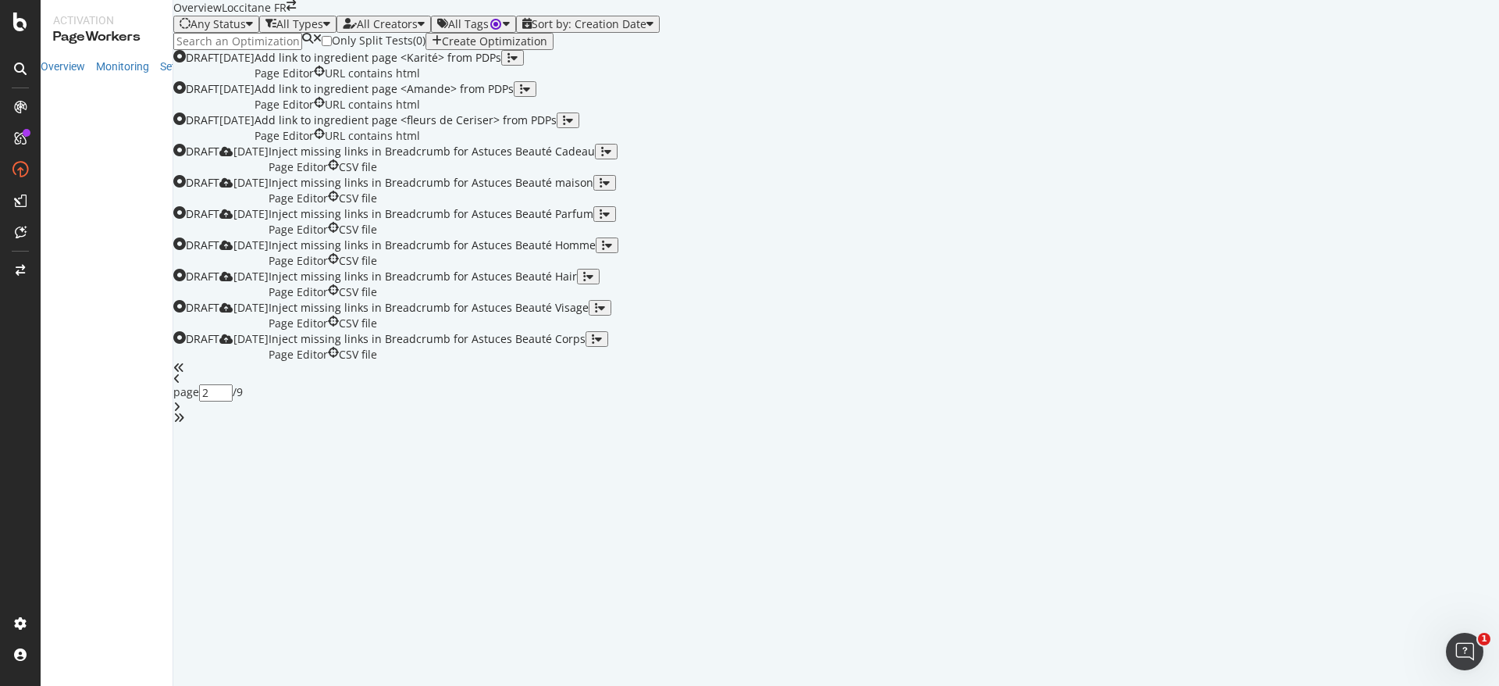
click at [894, 412] on div "angle-right" at bounding box center [836, 406] width 1326 height 11
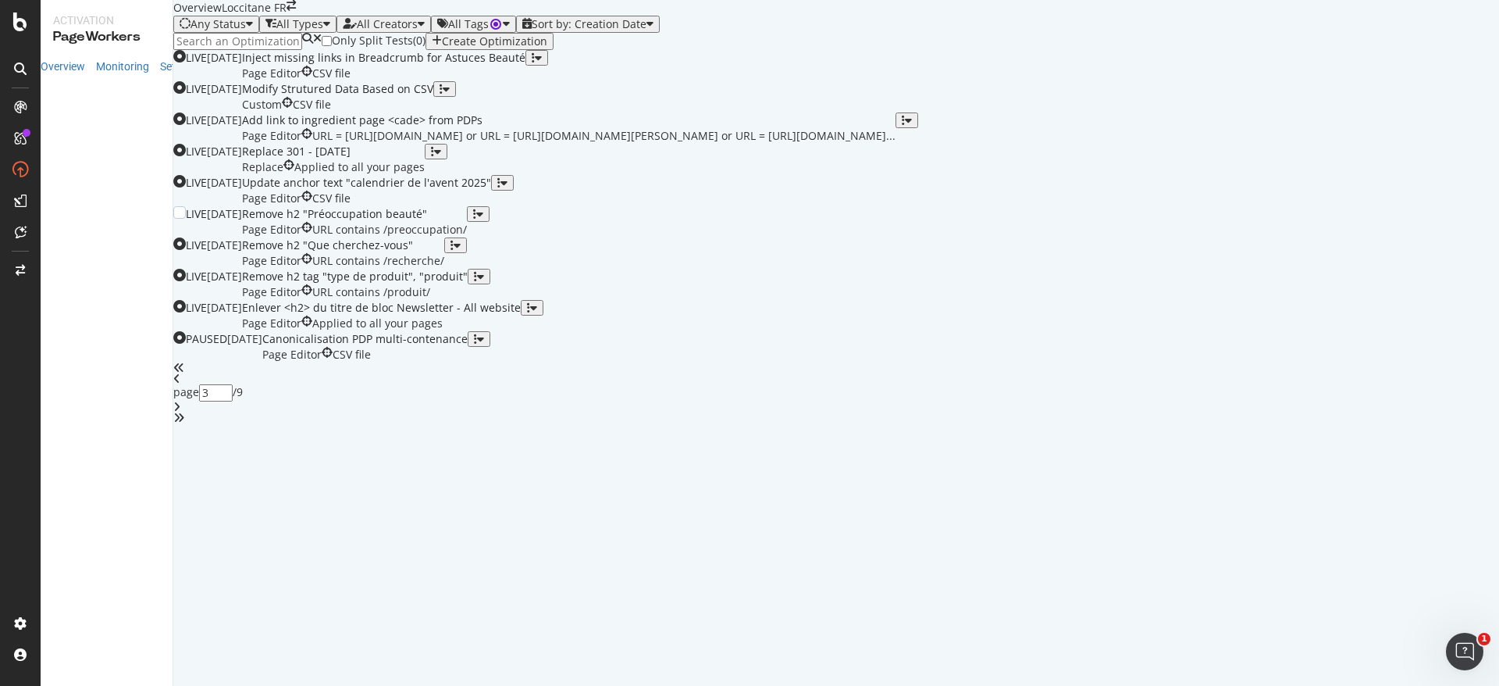
scroll to position [463, 0]
click at [180, 384] on icon "angle-left" at bounding box center [176, 378] width 7 height 11
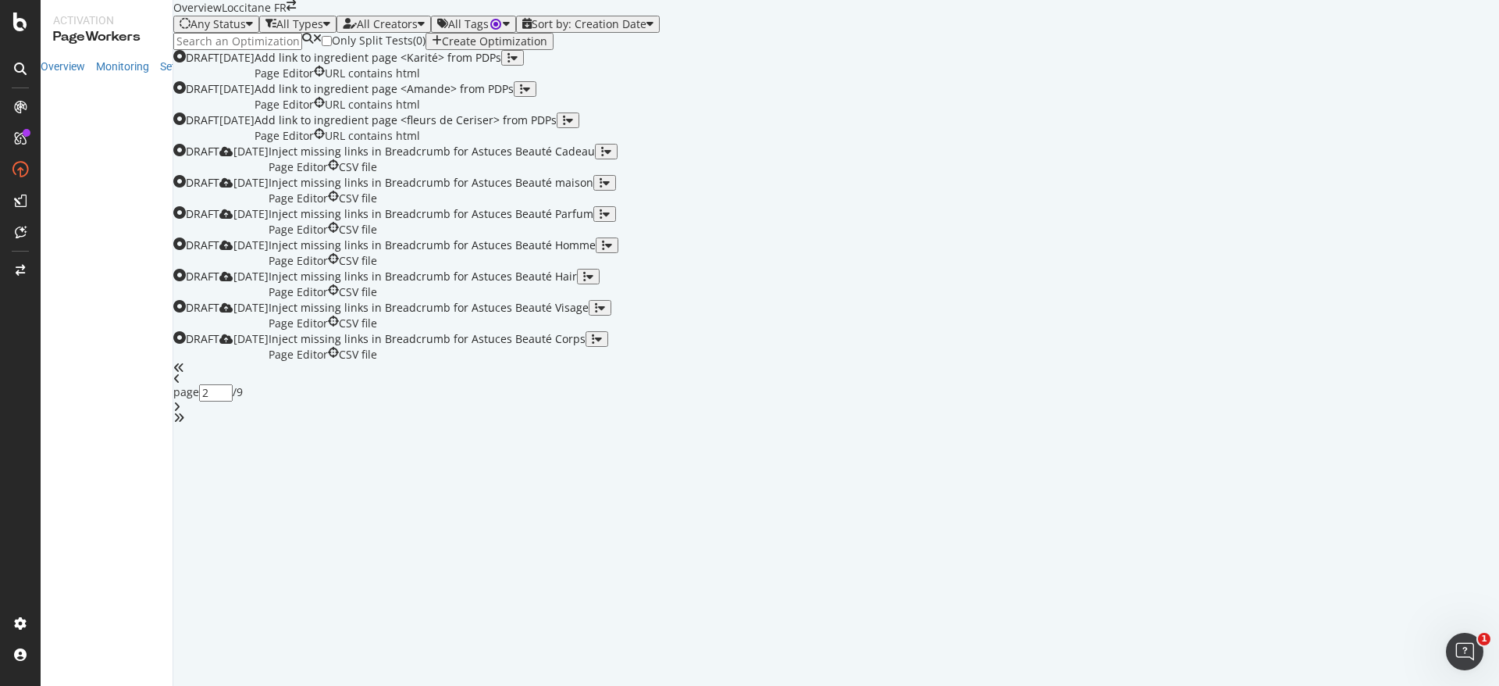
click at [883, 412] on div "angle-right" at bounding box center [836, 406] width 1326 height 11
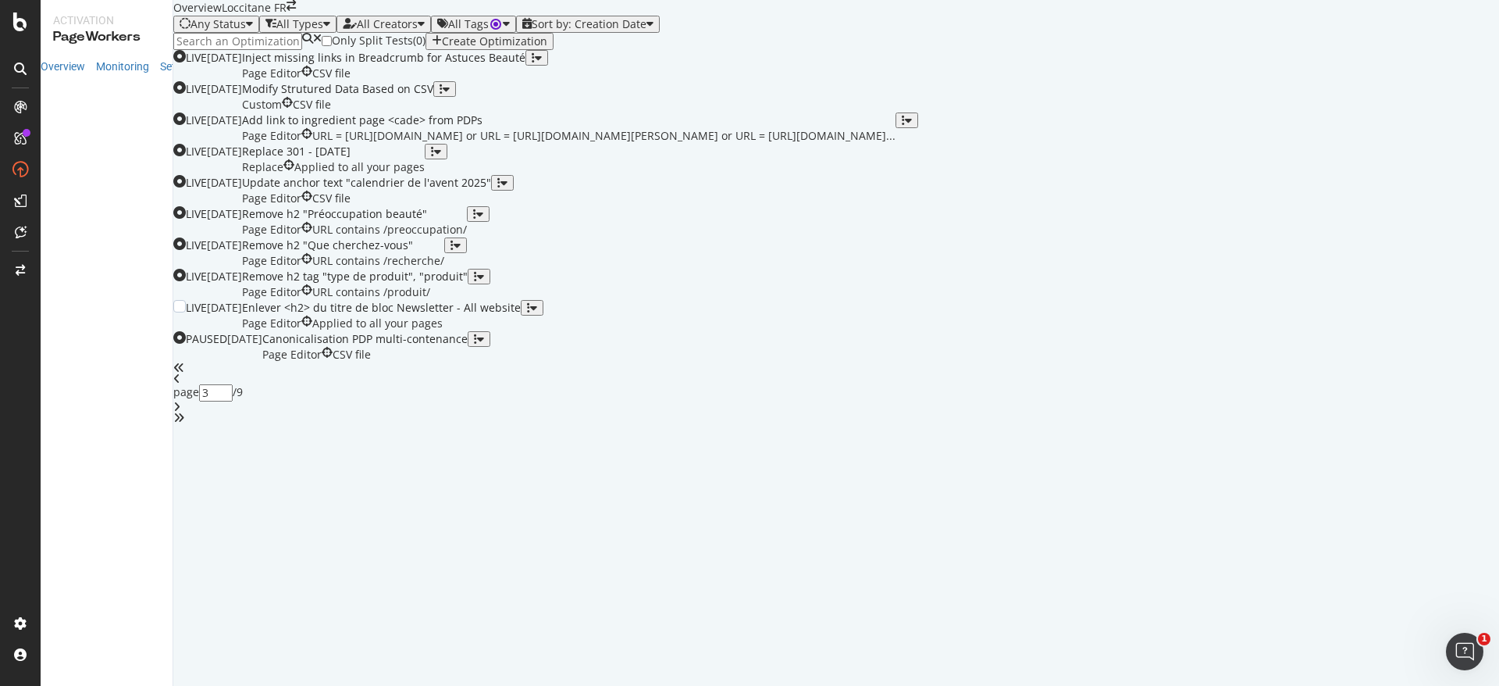
scroll to position [497, 0]
click at [883, 412] on div "angle-right" at bounding box center [836, 406] width 1326 height 11
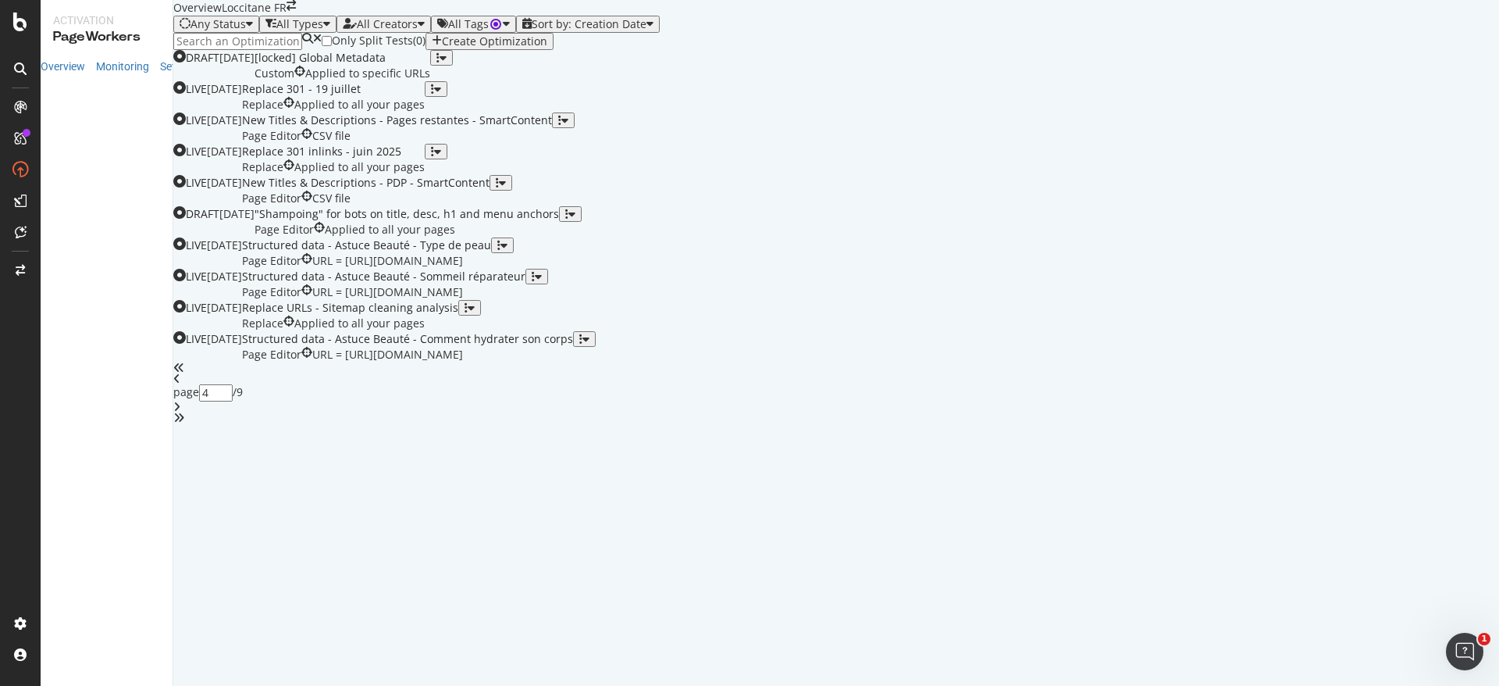
click at [180, 384] on icon "angle-left" at bounding box center [176, 378] width 7 height 11
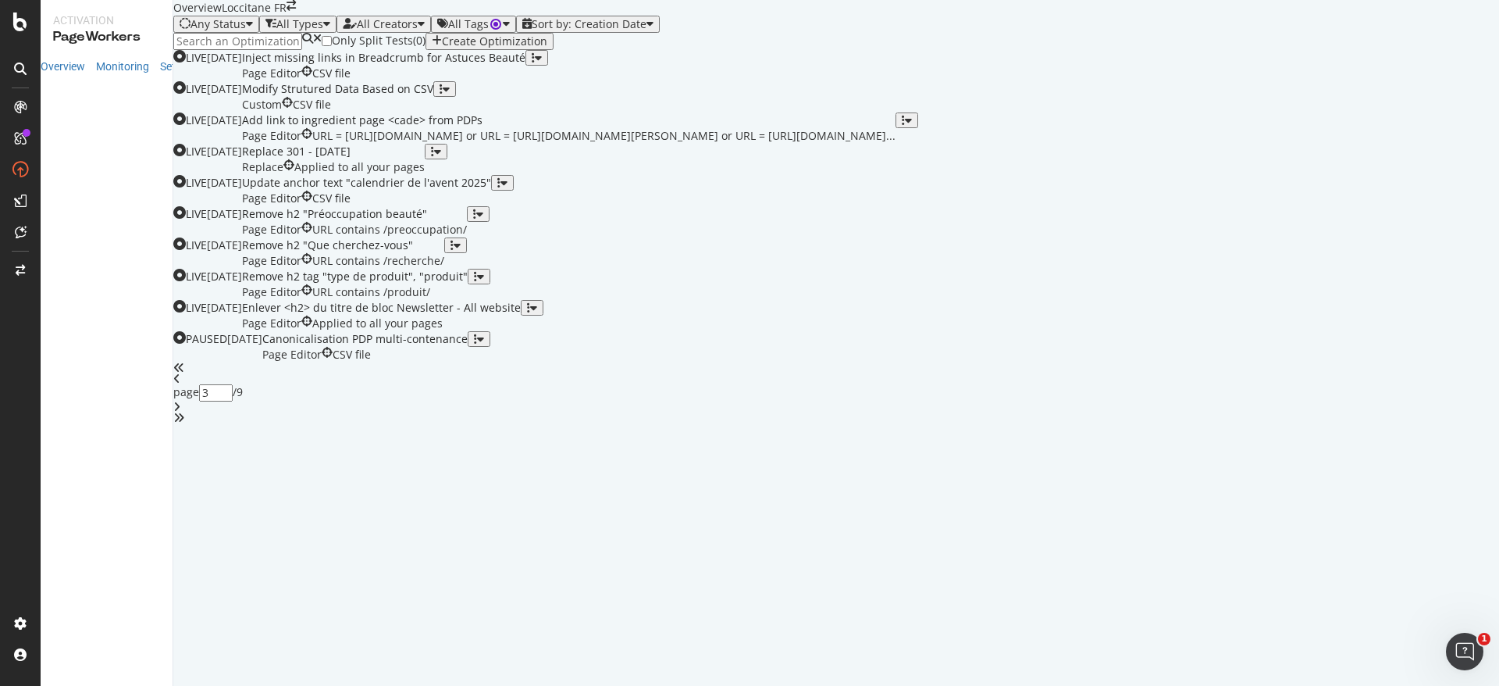
click at [769, 384] on div "angle-left" at bounding box center [836, 378] width 1326 height 11
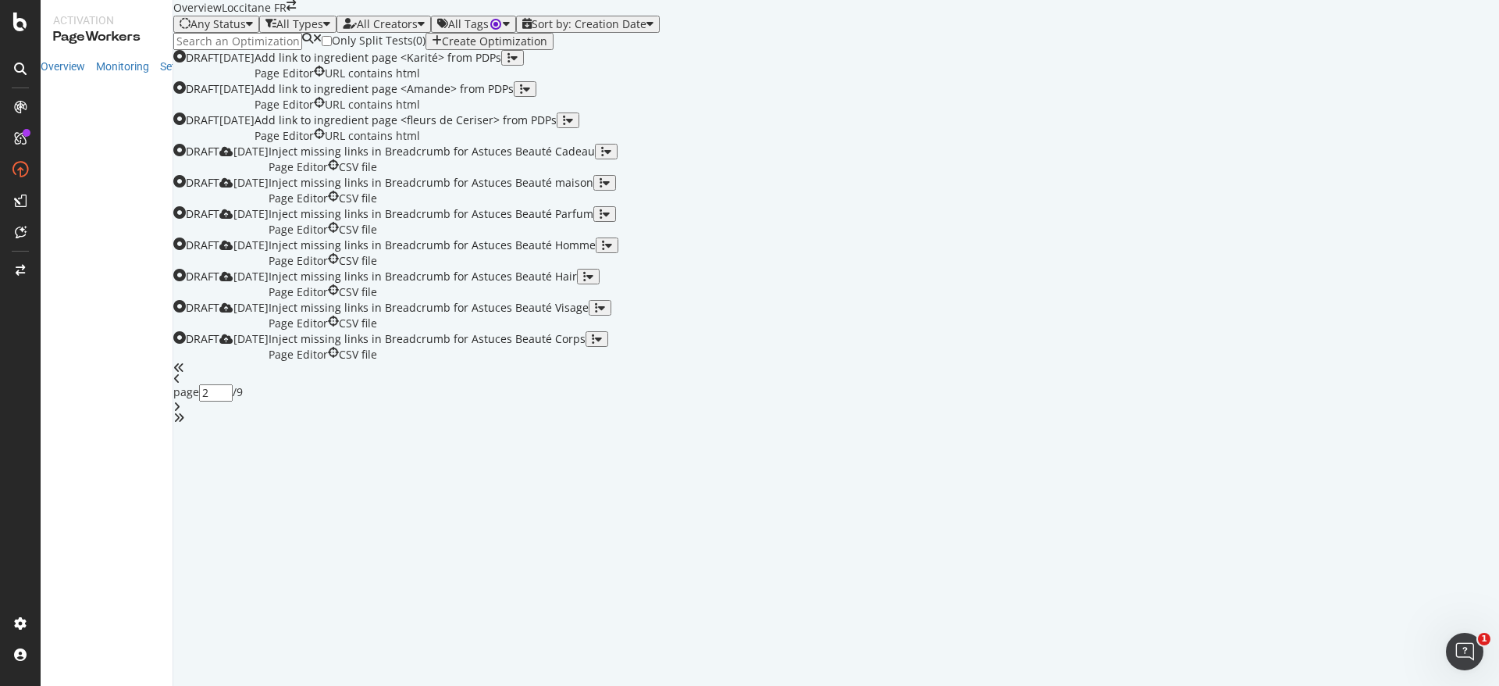
click at [180, 384] on icon "angle-left" at bounding box center [176, 378] width 7 height 11
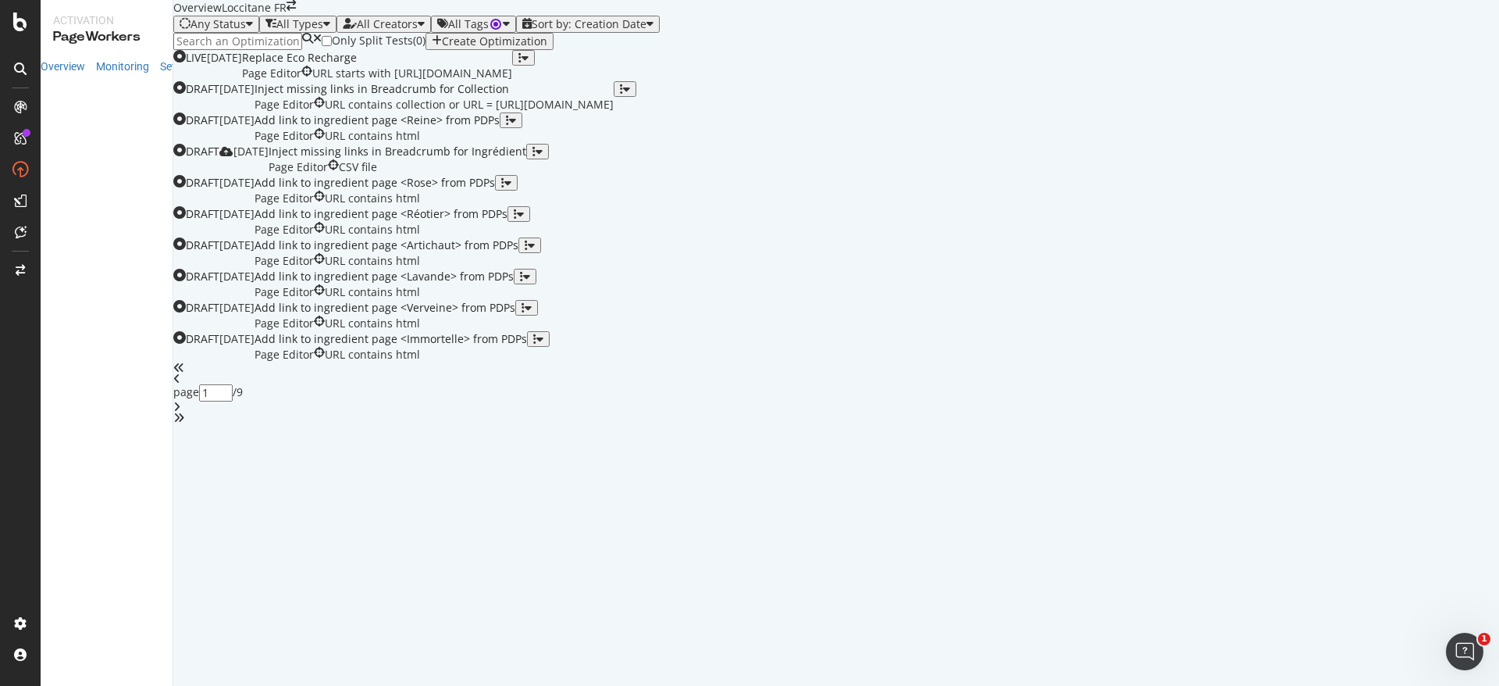
click at [180, 412] on icon "angle-right" at bounding box center [176, 406] width 7 height 11
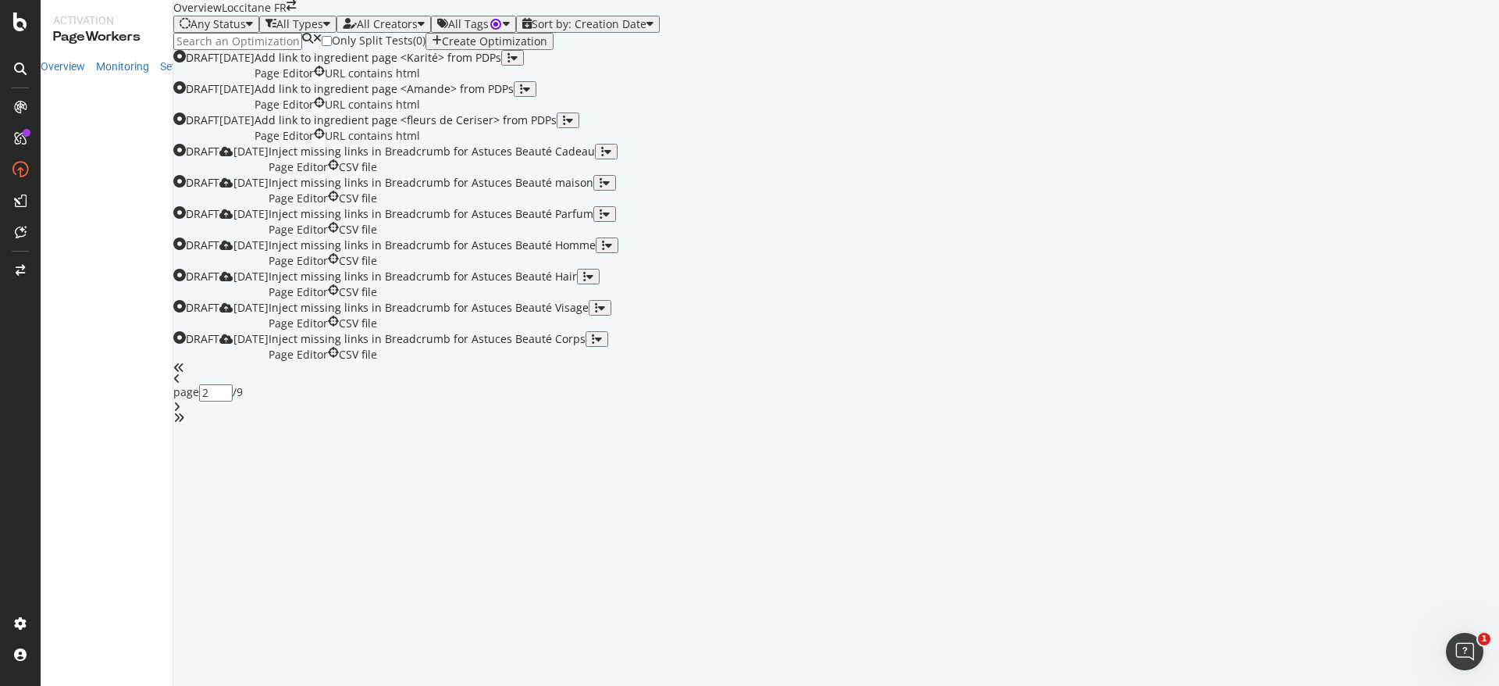
scroll to position [447, 0]
click at [180, 412] on icon "angle-right" at bounding box center [176, 406] width 7 height 11
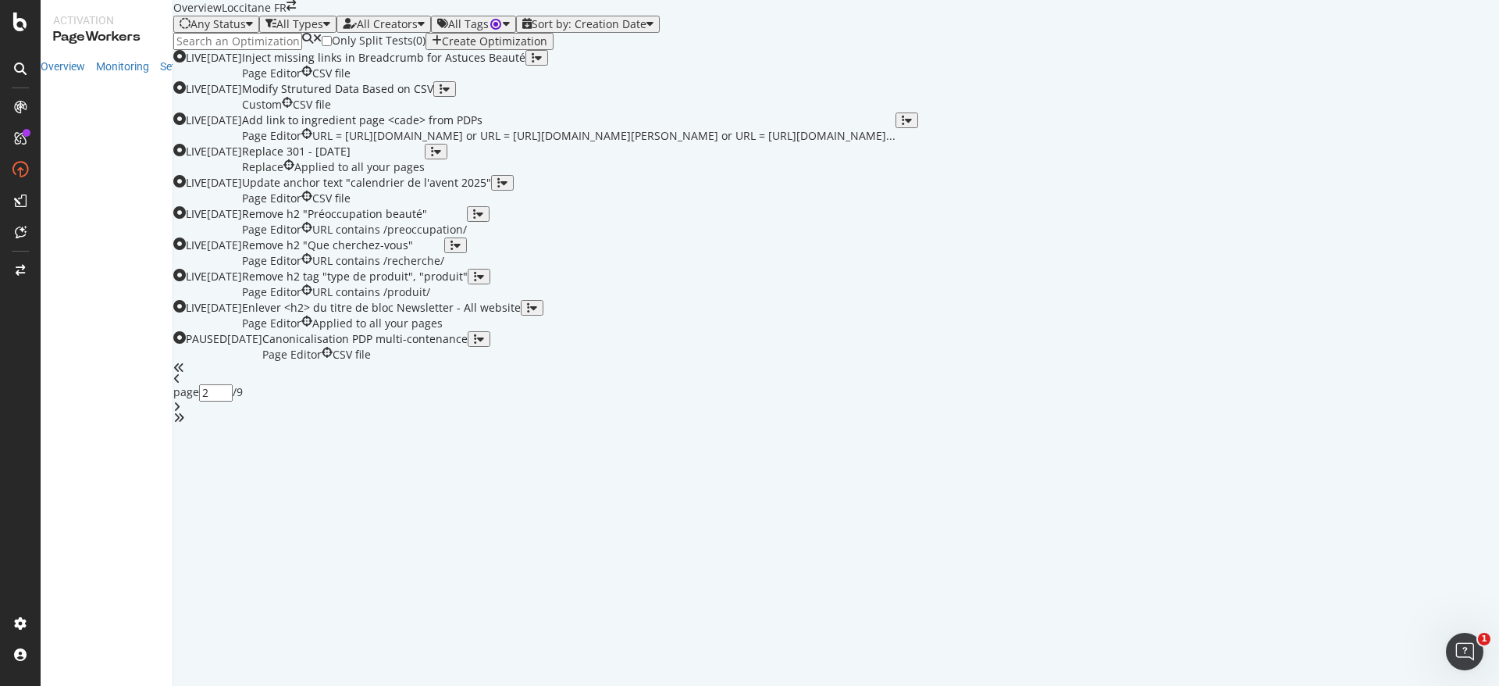
type input "3"
click at [521, 316] on div "Enlever <h2> du titre de bloc Newsletter - All website" at bounding box center [381, 308] width 279 height 16
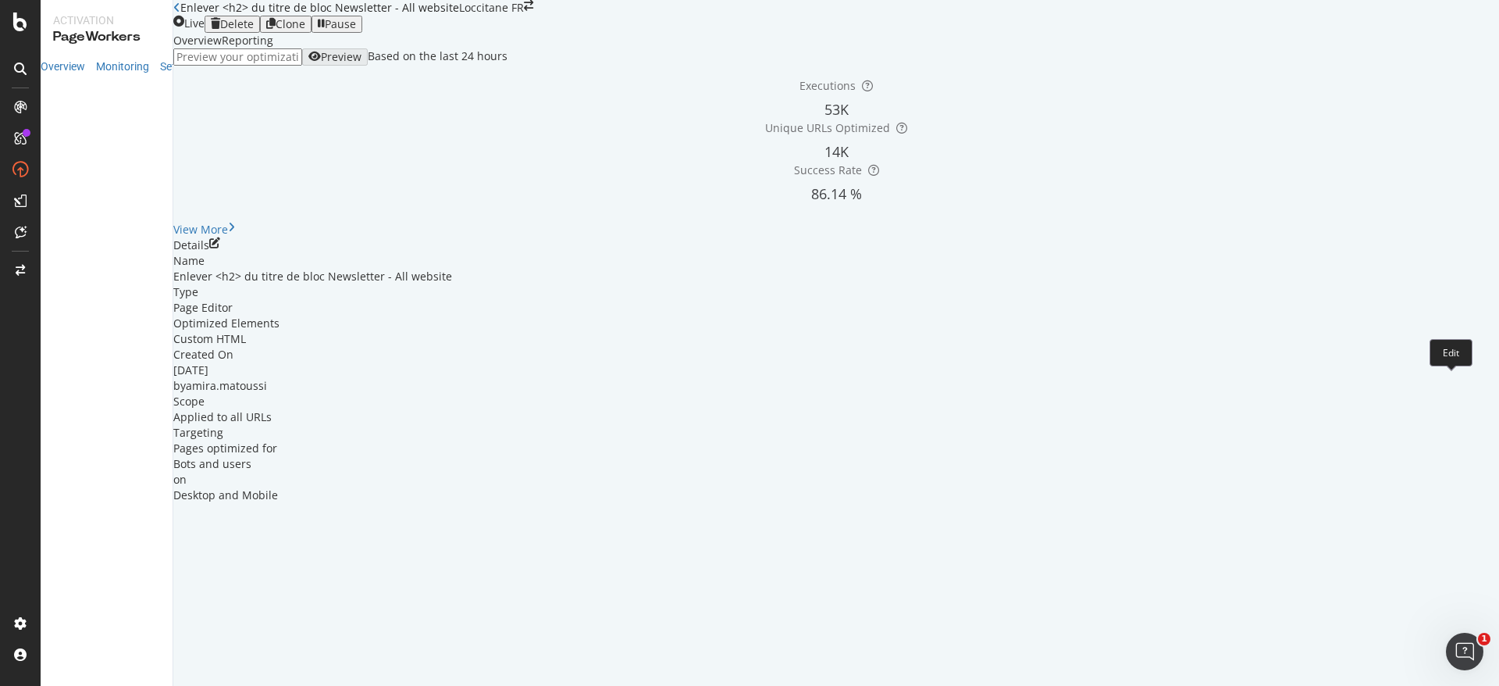
click at [220, 248] on icon "pen-to-square" at bounding box center [214, 242] width 11 height 11
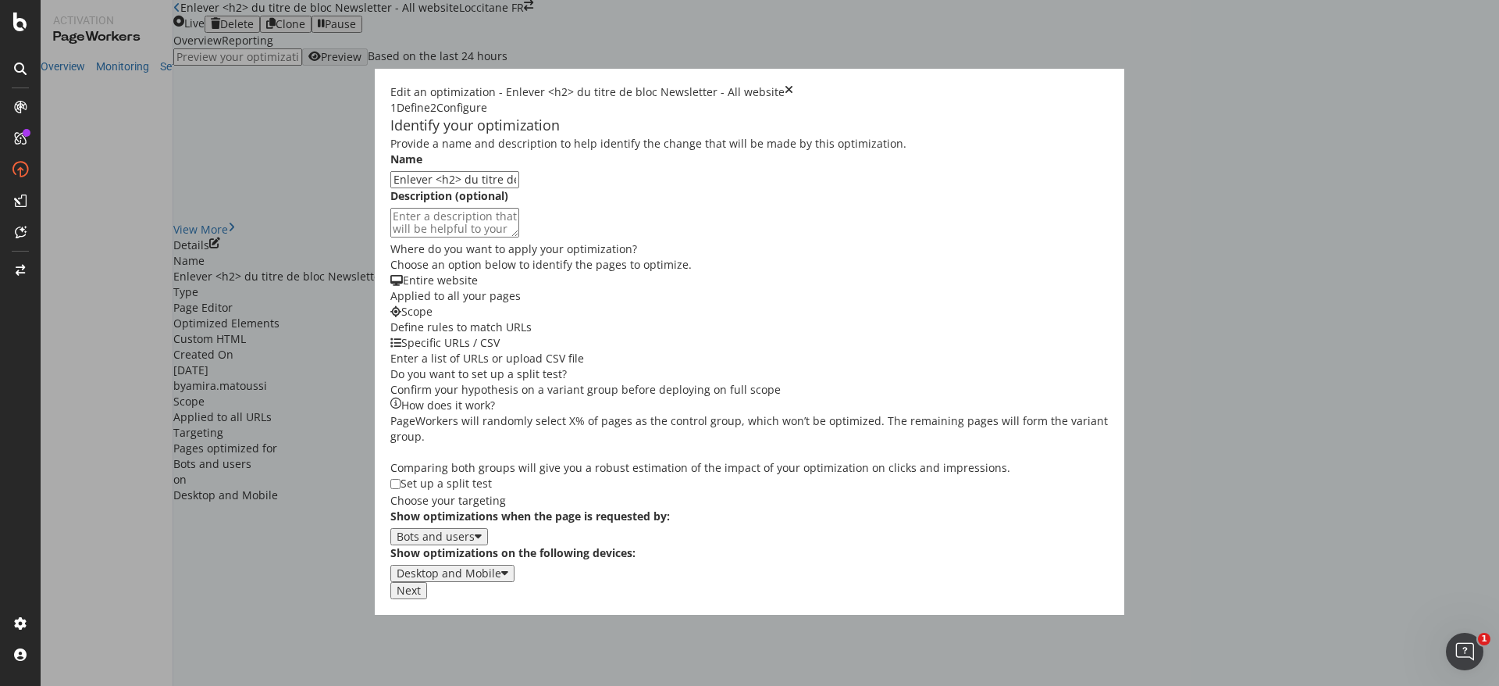
scroll to position [272, 0]
click at [427, 599] on button "Next" at bounding box center [408, 590] width 37 height 17
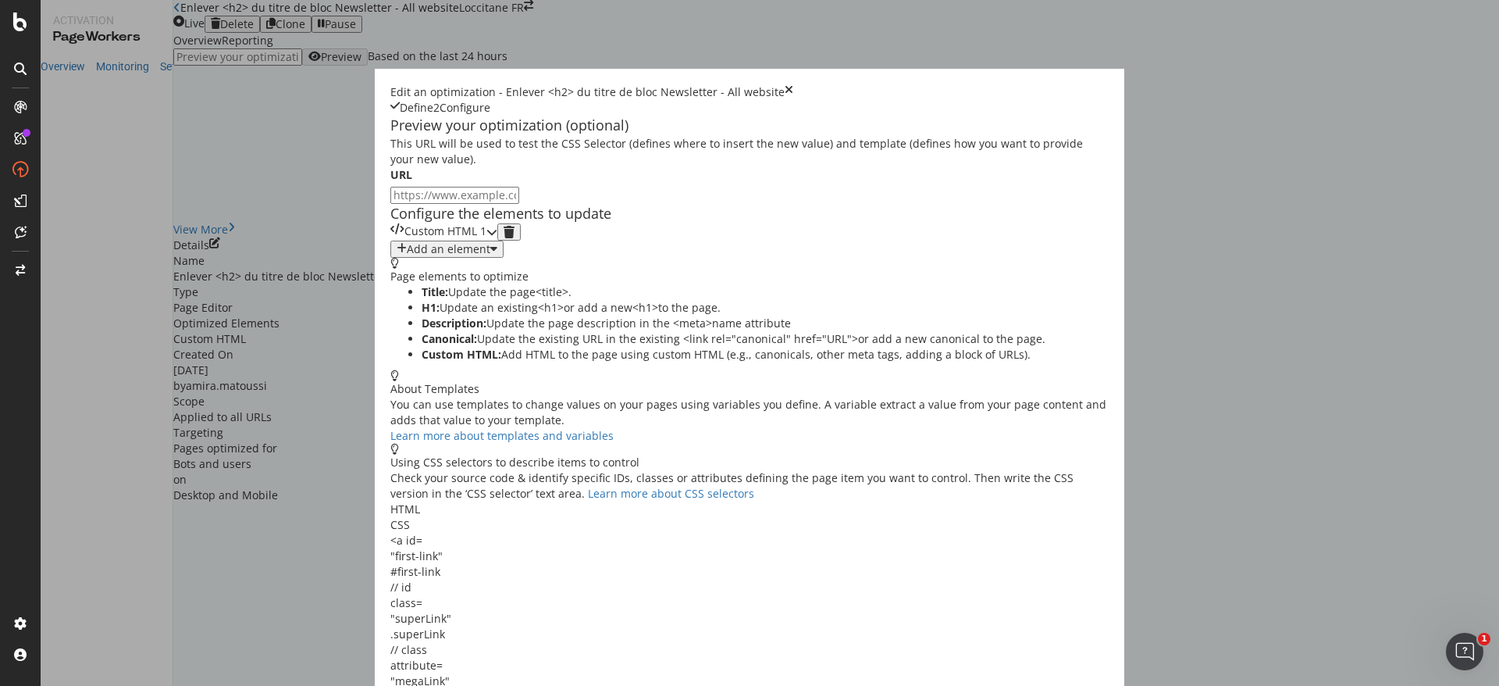
click at [491, 241] on div "Custom HTML 1" at bounding box center [443, 231] width 107 height 17
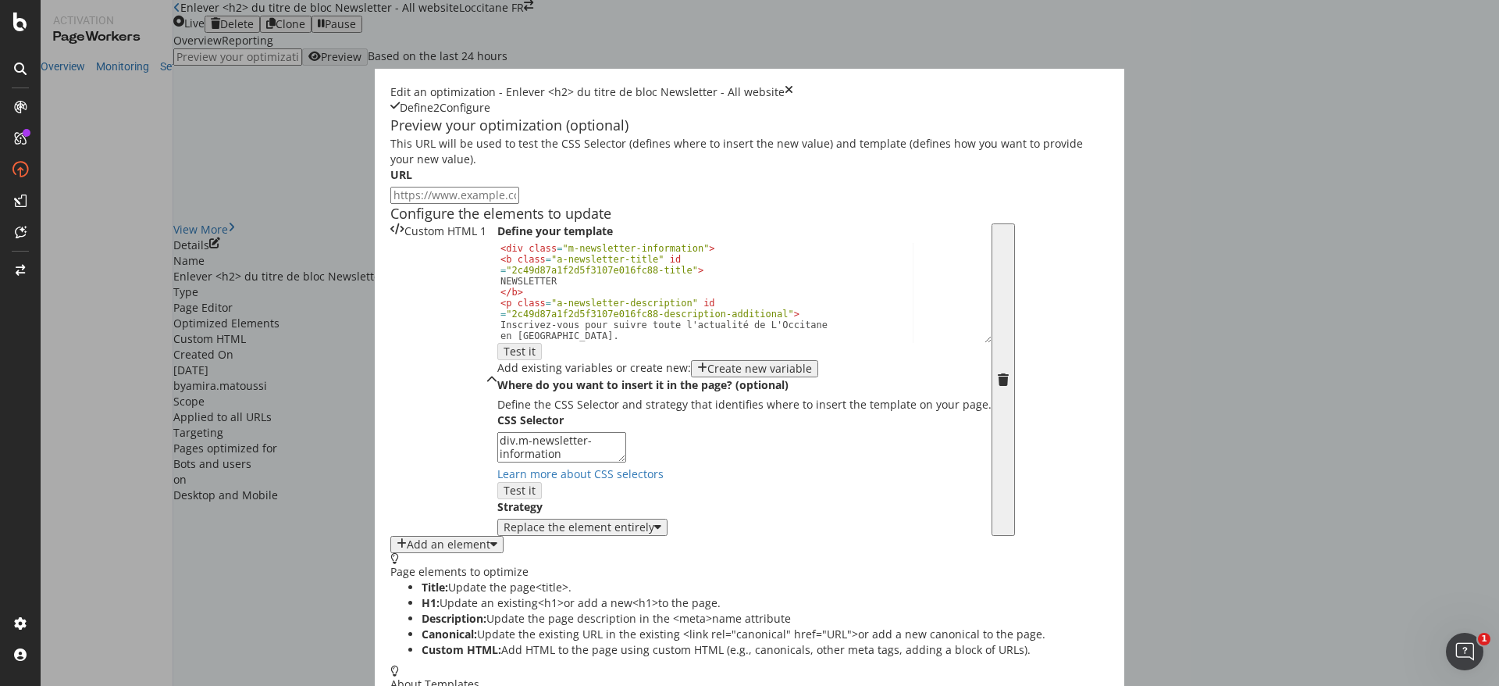
click at [607, 84] on div "Edit an optimization - Enlever <h2> du titre de bloc Newsletter - All website" at bounding box center [587, 92] width 394 height 16
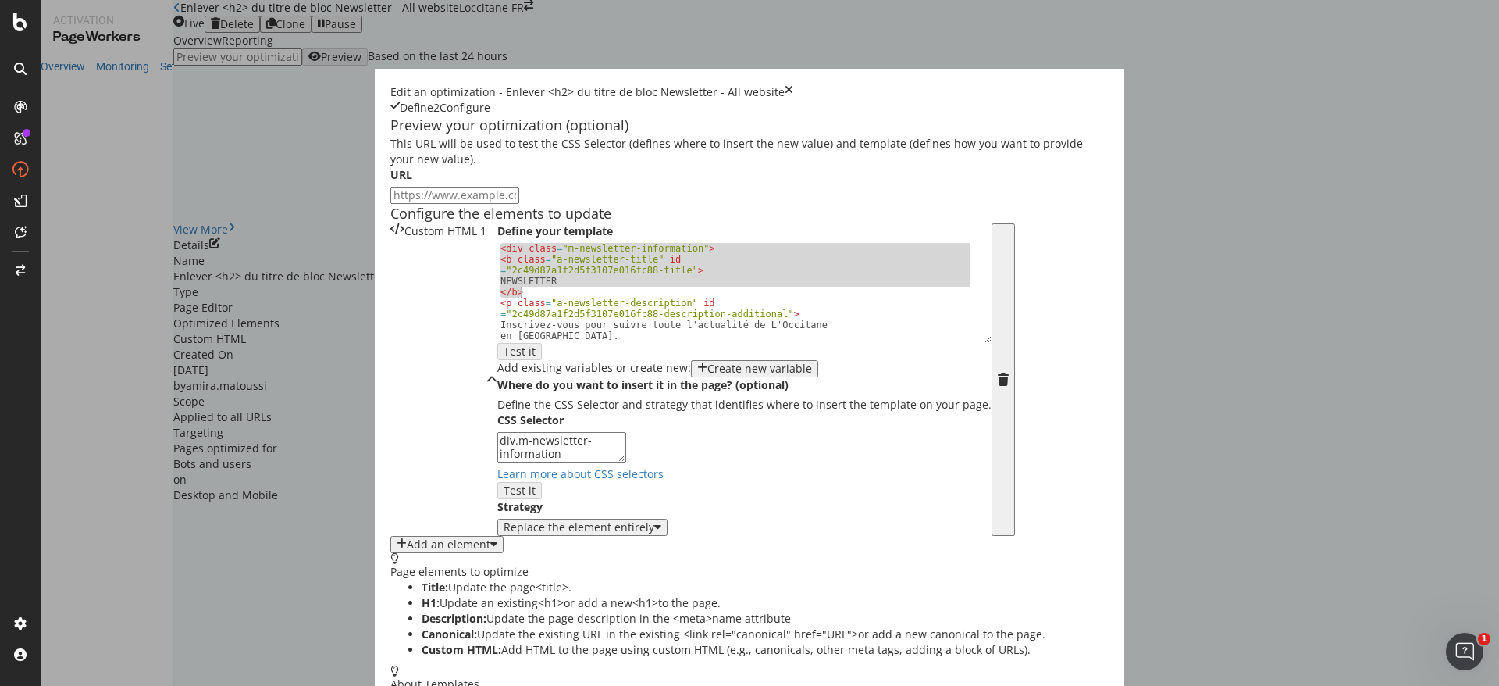
drag, startPoint x: 305, startPoint y: 365, endPoint x: 446, endPoint y: 409, distance: 147.5
click at [497, 363] on div "< div class = "m-newsletter-information" > < b class = "a-newsletter-title" id …" at bounding box center [735, 303] width 476 height 120
click at [497, 343] on div "< div class = "m-newsletter-information" > < b class = "a-newsletter-title" id …" at bounding box center [735, 293] width 476 height 100
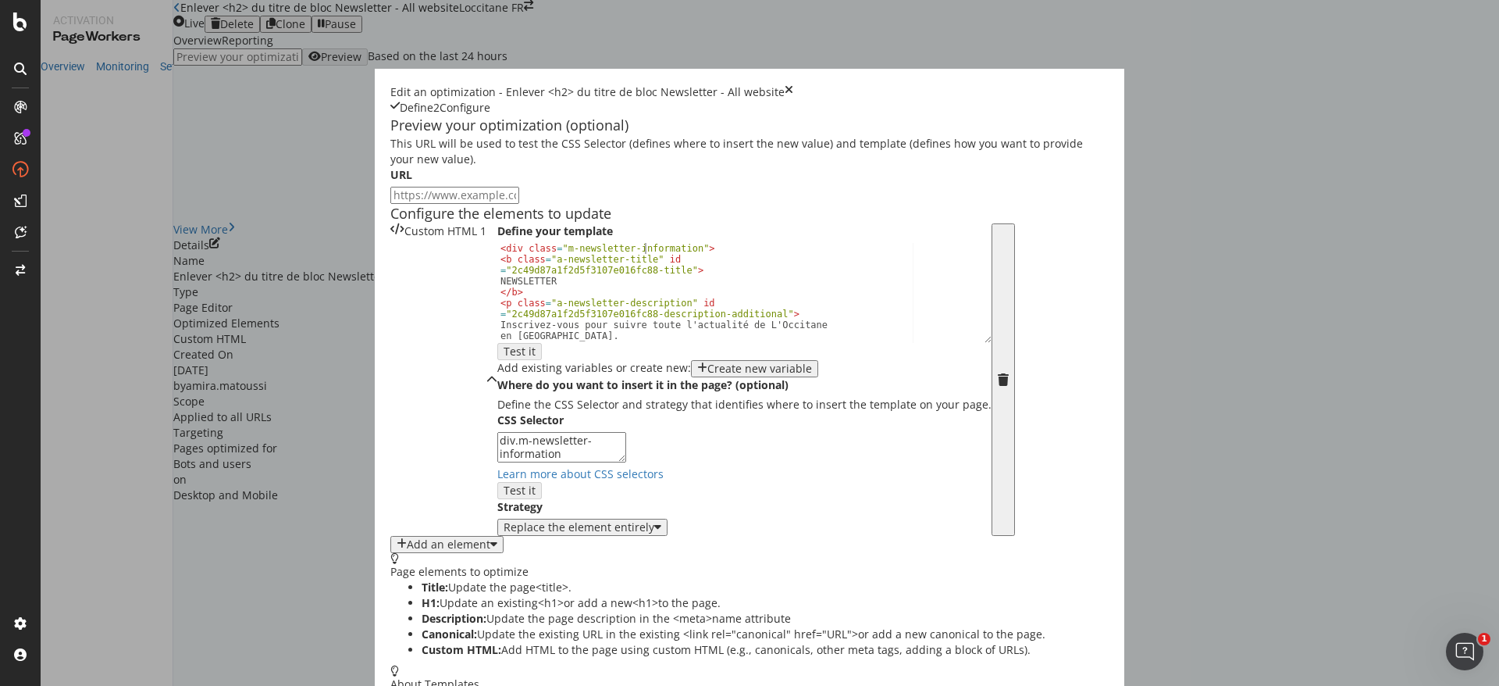
click at [497, 343] on div "< div class = "m-newsletter-information" > < b class = "a-newsletter-title" id …" at bounding box center [735, 293] width 476 height 100
click at [497, 363] on div "< div class = "m-newsletter-information" > < b class = "a-newsletter-title" id …" at bounding box center [735, 303] width 476 height 120
click at [497, 360] on div "Define your template < div class = "m-newsletter-information" > < b class = "a-…" at bounding box center [744, 291] width 494 height 137
click at [497, 363] on div "< div class = "m-newsletter-information" > < b class = "a-newsletter-title" id …" at bounding box center [735, 303] width 476 height 120
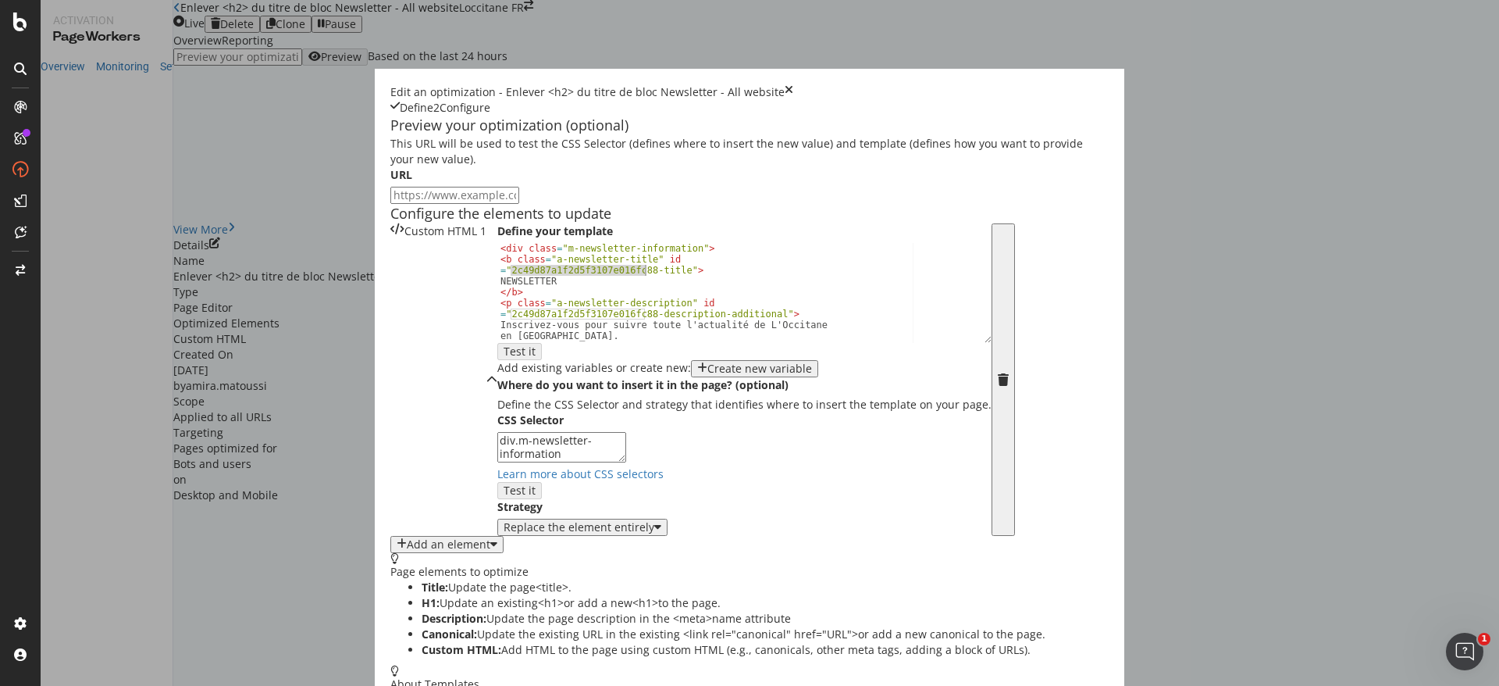
click at [497, 363] on div "< div class = "m-newsletter-information" > < b class = "a-newsletter-title" id …" at bounding box center [735, 303] width 476 height 120
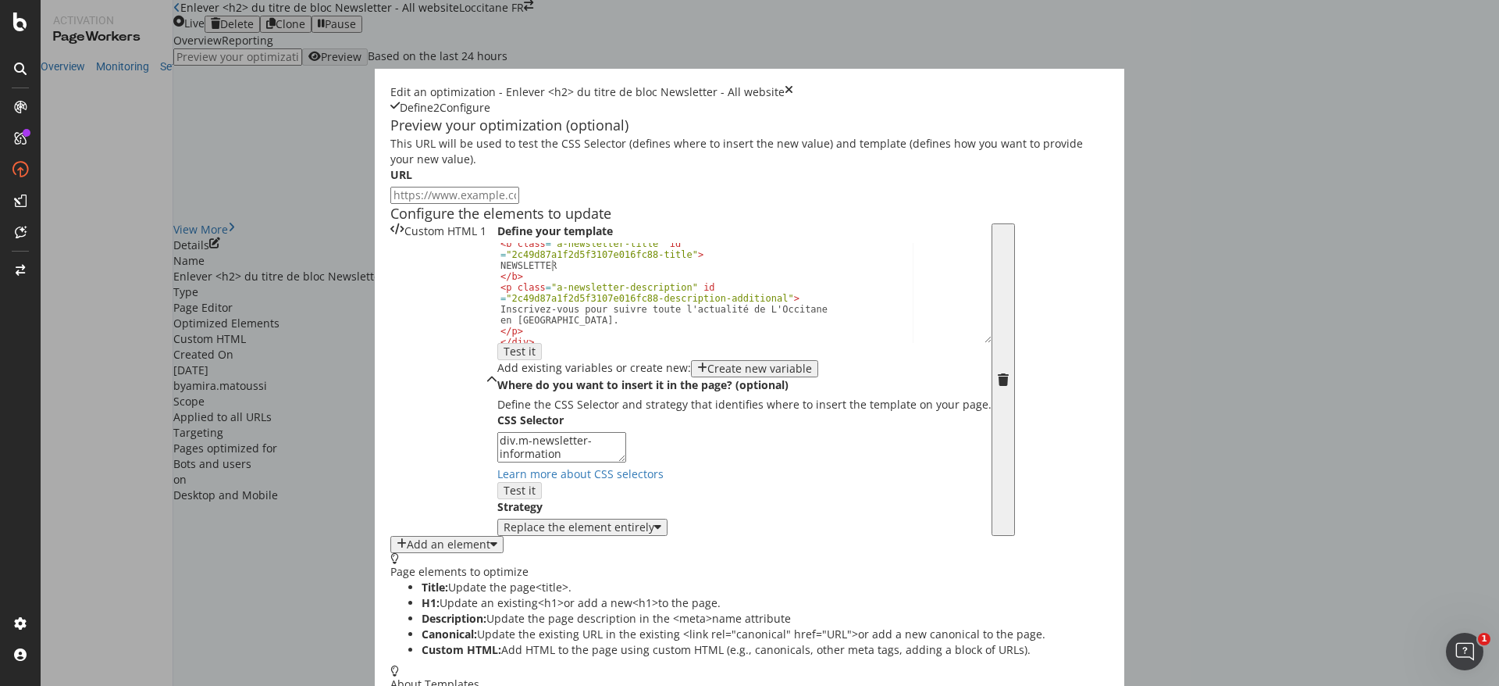
click at [622, 343] on div "< b class = "a-newsletter-title" id = "2c49d87a1f2d5f3107e016fc88-title" > NEWS…" at bounding box center [744, 293] width 494 height 100
click at [621, 343] on div "< b class = "a-newsletter-title" id = "2c49d87a1f2d5f3107e016fc88-title" > NEWS…" at bounding box center [744, 293] width 494 height 100
